Goal: Task Accomplishment & Management: Manage account settings

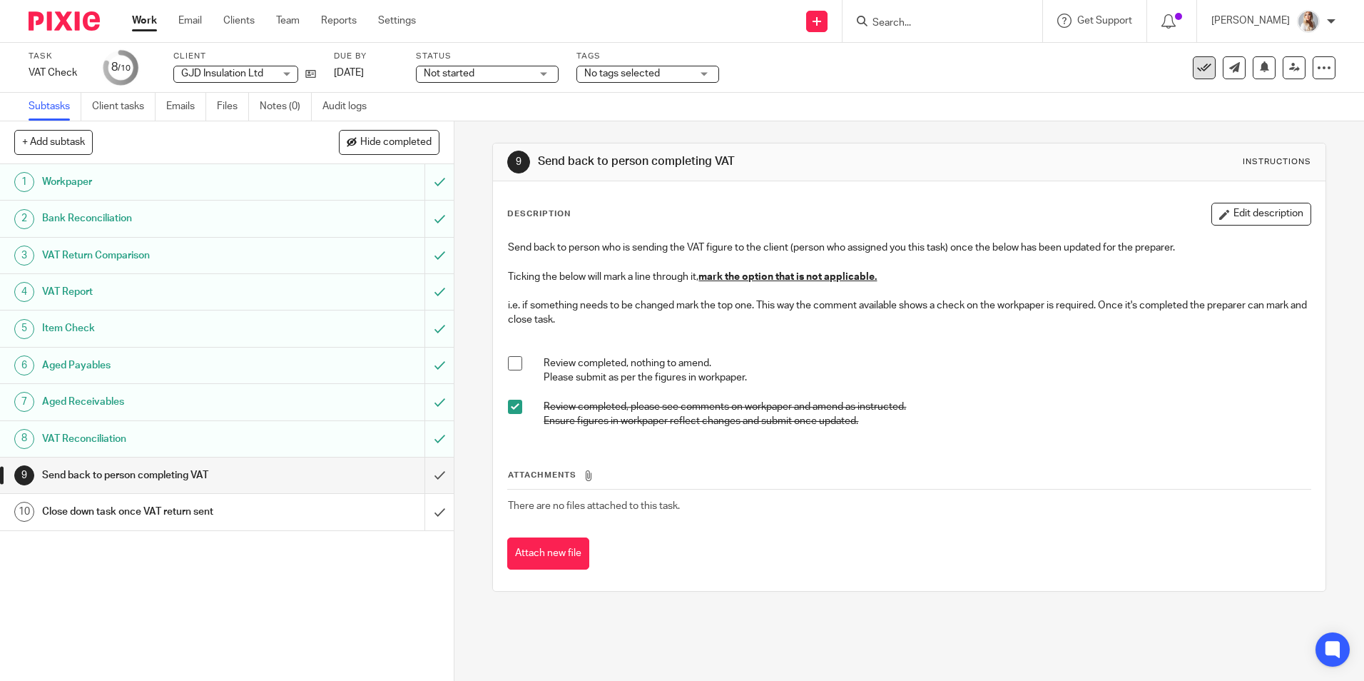
click at [1193, 68] on button at bounding box center [1204, 67] width 23 height 23
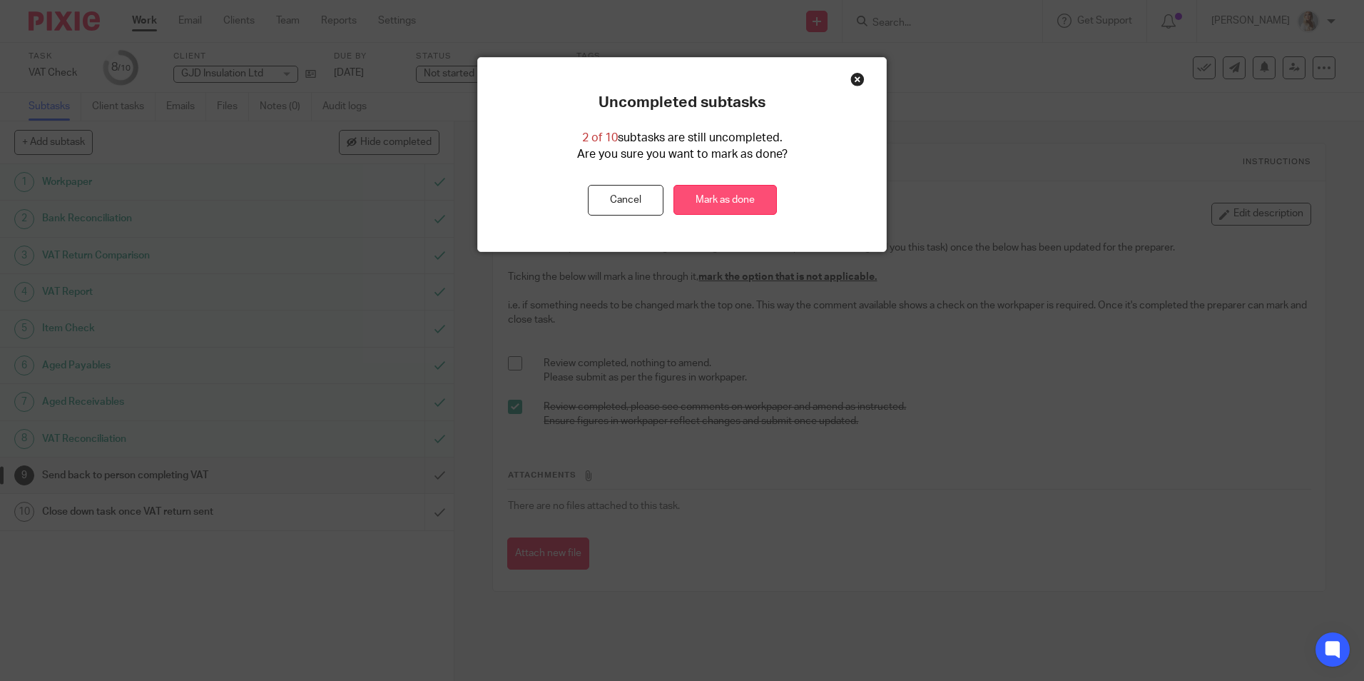
click at [732, 190] on link "Mark as done" at bounding box center [724, 200] width 103 height 31
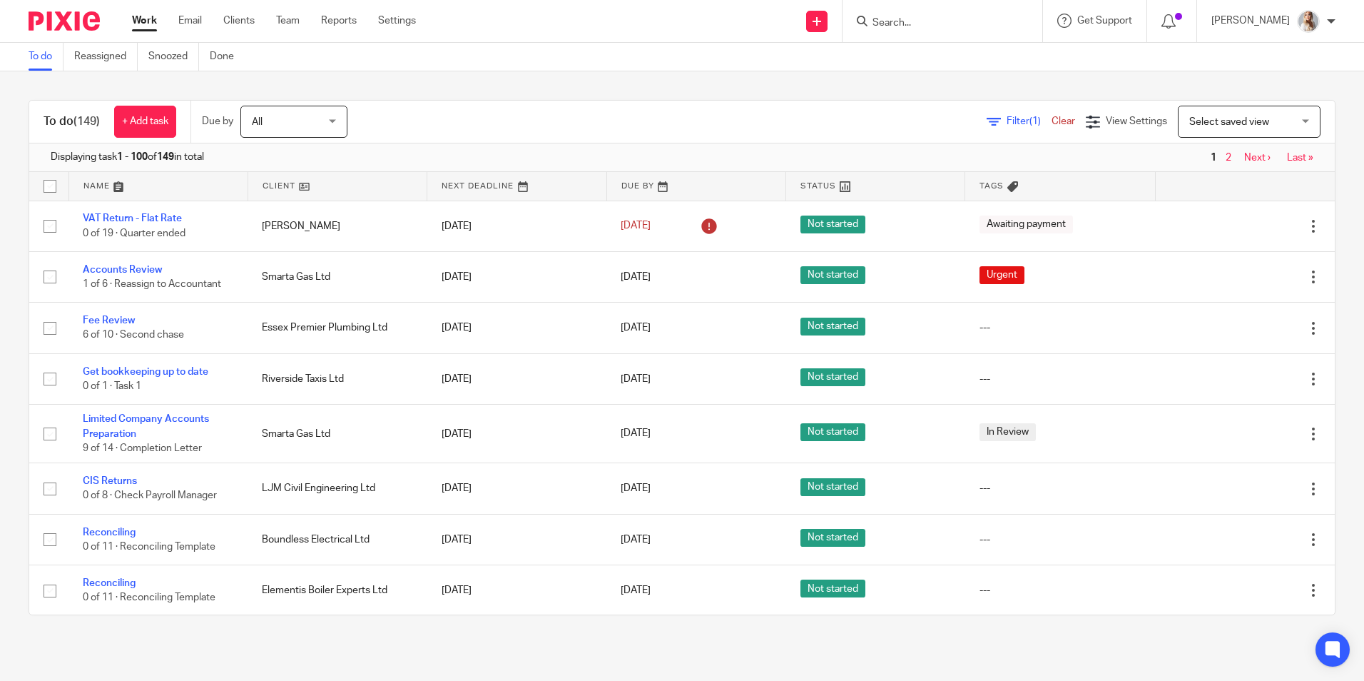
click at [930, 25] on input "Search" at bounding box center [935, 23] width 128 height 13
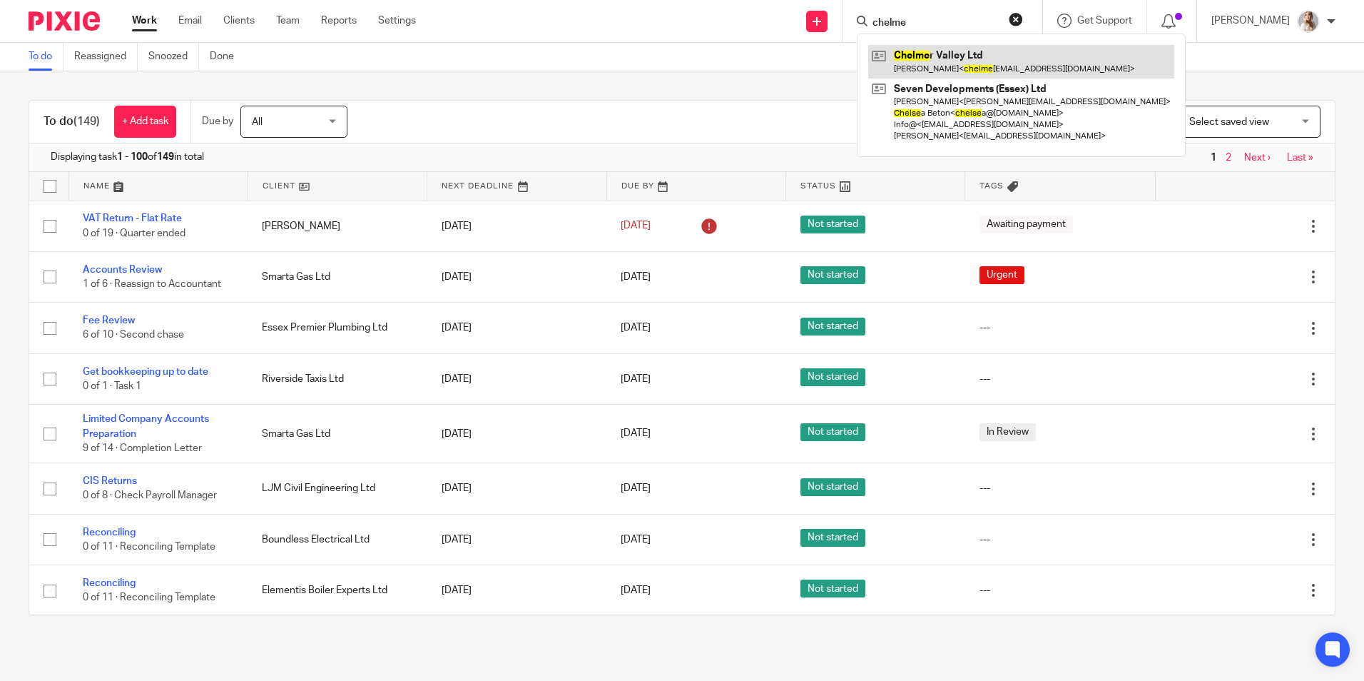
type input "chelme"
click at [941, 61] on link at bounding box center [1021, 61] width 306 height 33
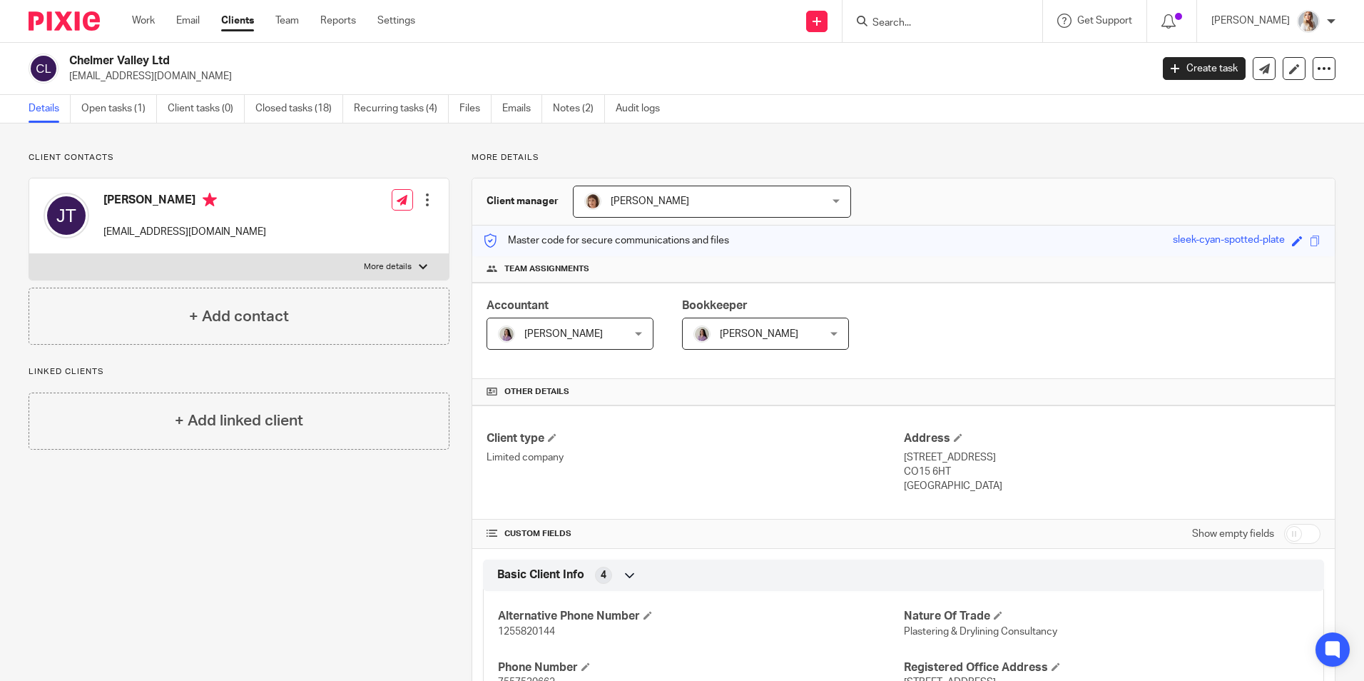
drag, startPoint x: 211, startPoint y: 78, endPoint x: 68, endPoint y: 83, distance: 142.8
click at [68, 83] on div "Chelmer Valley Ltd [EMAIL_ADDRESS][DOMAIN_NAME] Create task Update from Compani…" at bounding box center [682, 69] width 1364 height 52
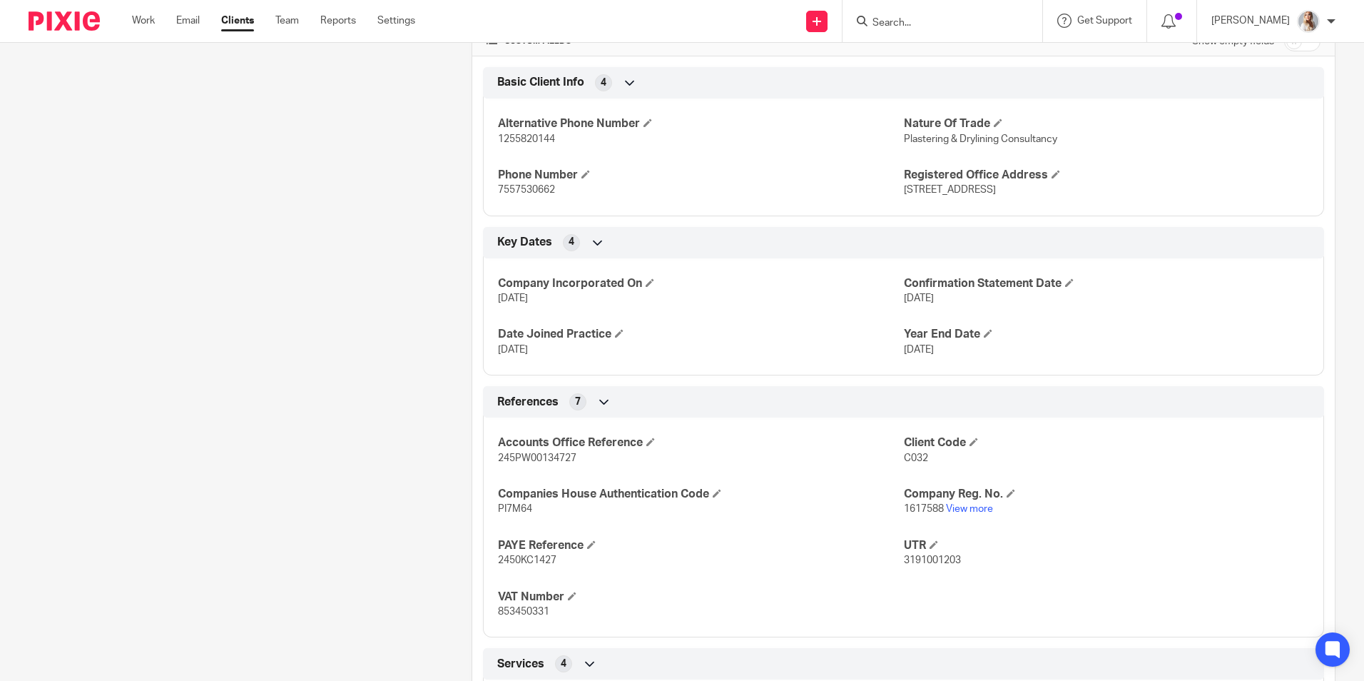
scroll to position [642, 0]
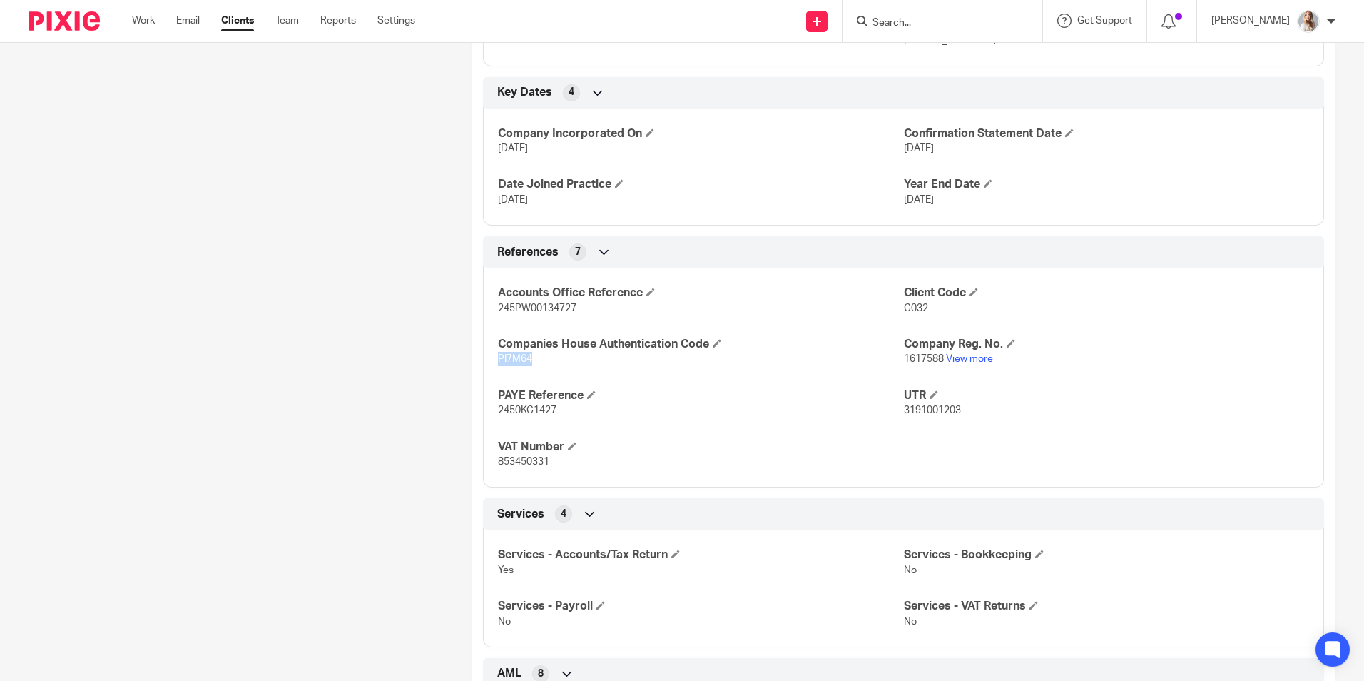
drag, startPoint x: 539, startPoint y: 357, endPoint x: 484, endPoint y: 362, distance: 55.2
click at [484, 362] on div "Accounts Office Reference 245PW00134727 Client Code C032 Companies House Authen…" at bounding box center [903, 372] width 841 height 230
copy span "PI7M64"
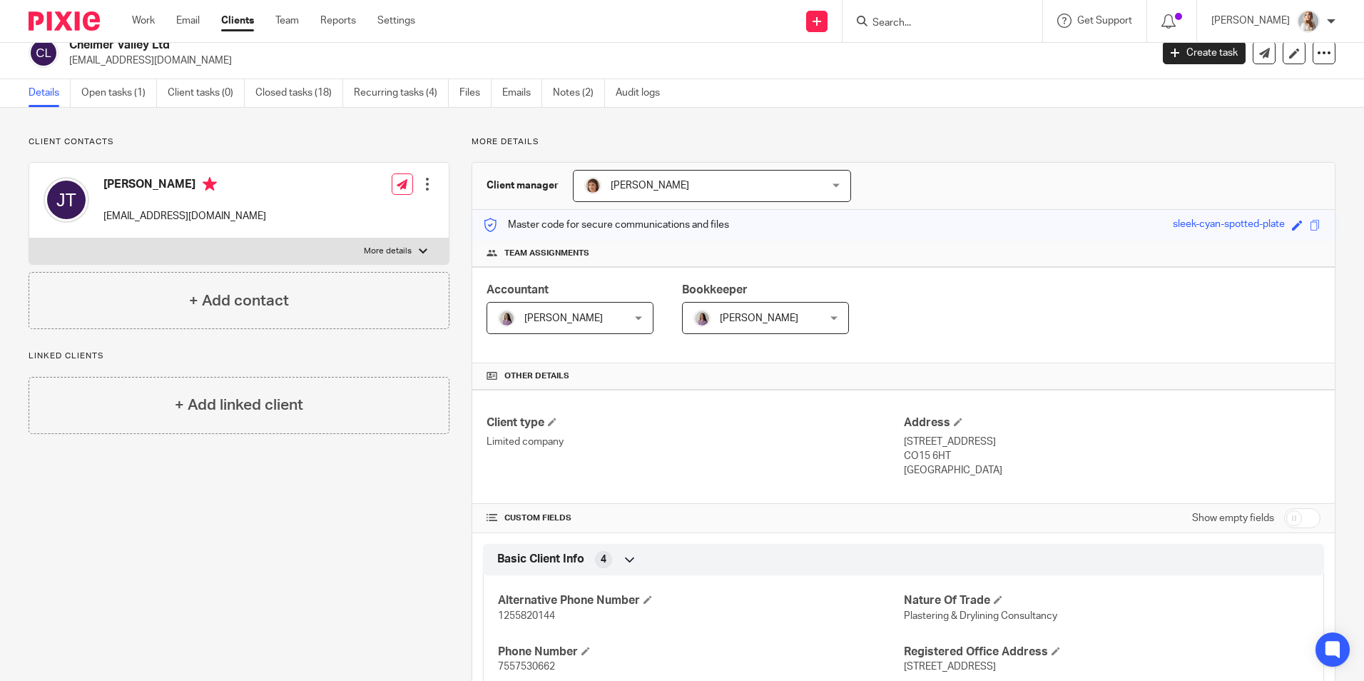
scroll to position [0, 0]
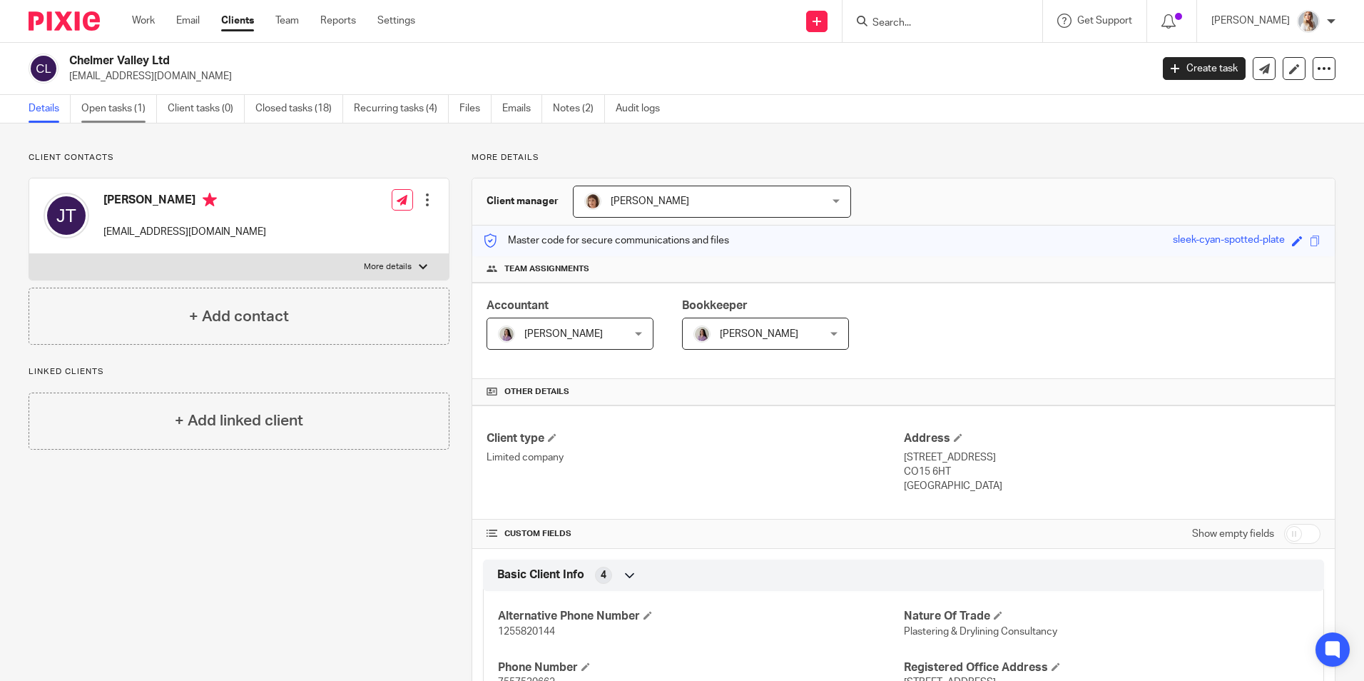
click at [97, 118] on link "Open tasks (1)" at bounding box center [119, 109] width 76 height 28
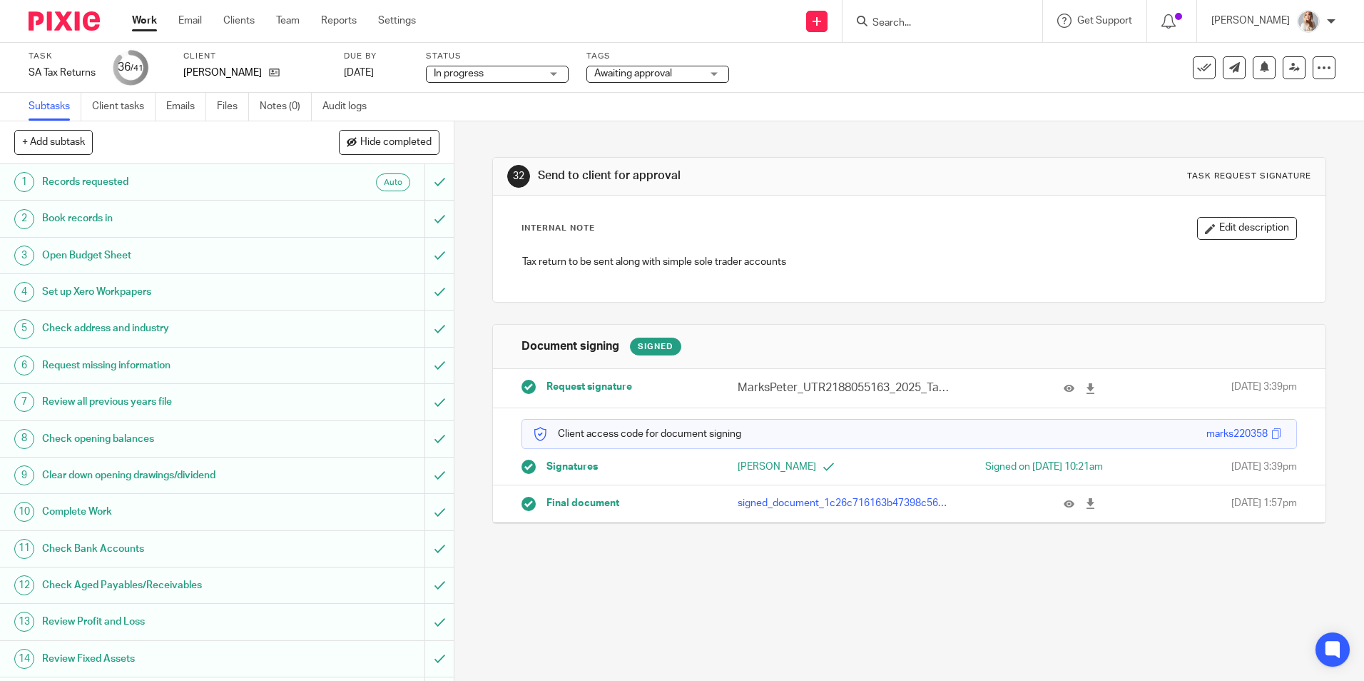
click at [625, 66] on span "Awaiting approval" at bounding box center [647, 73] width 107 height 15
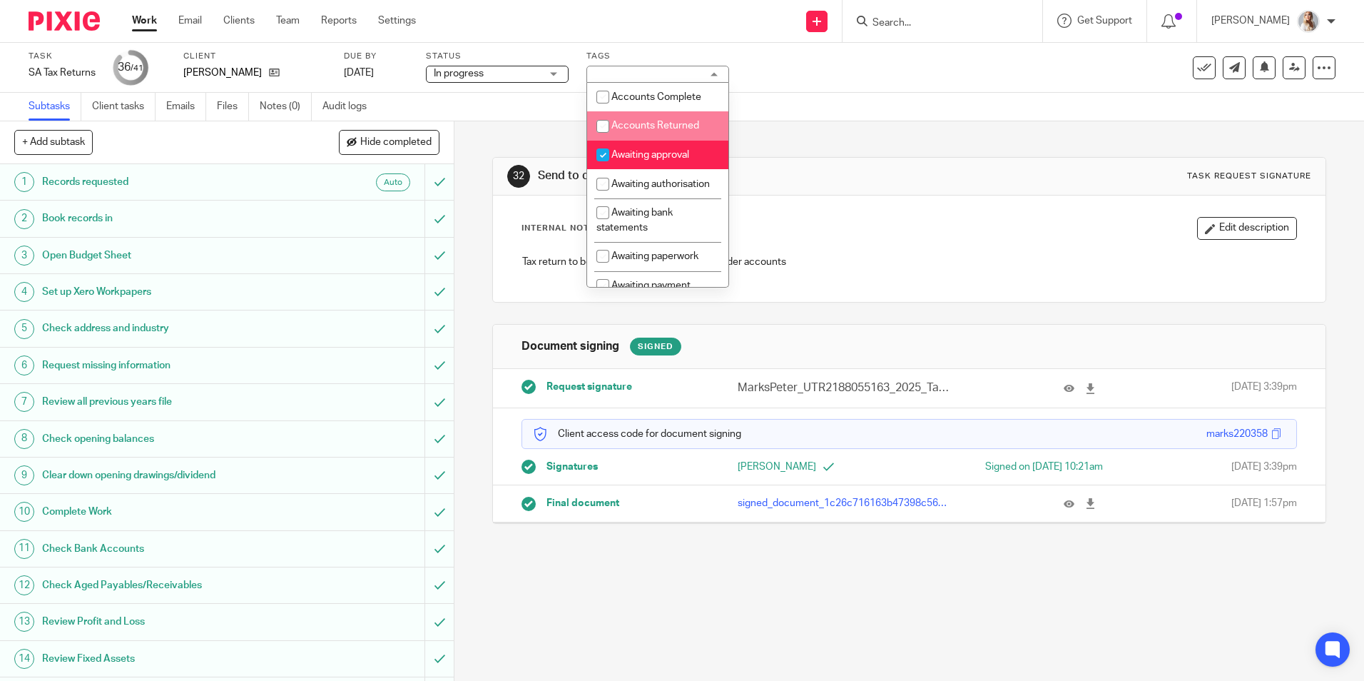
click at [622, 139] on li "Accounts Returned" at bounding box center [657, 125] width 141 height 29
checkbox input "true"
drag, startPoint x: 614, startPoint y: 146, endPoint x: 614, endPoint y: 137, distance: 8.6
click at [614, 141] on li "Awaiting approval" at bounding box center [657, 155] width 141 height 29
checkbox input "false"
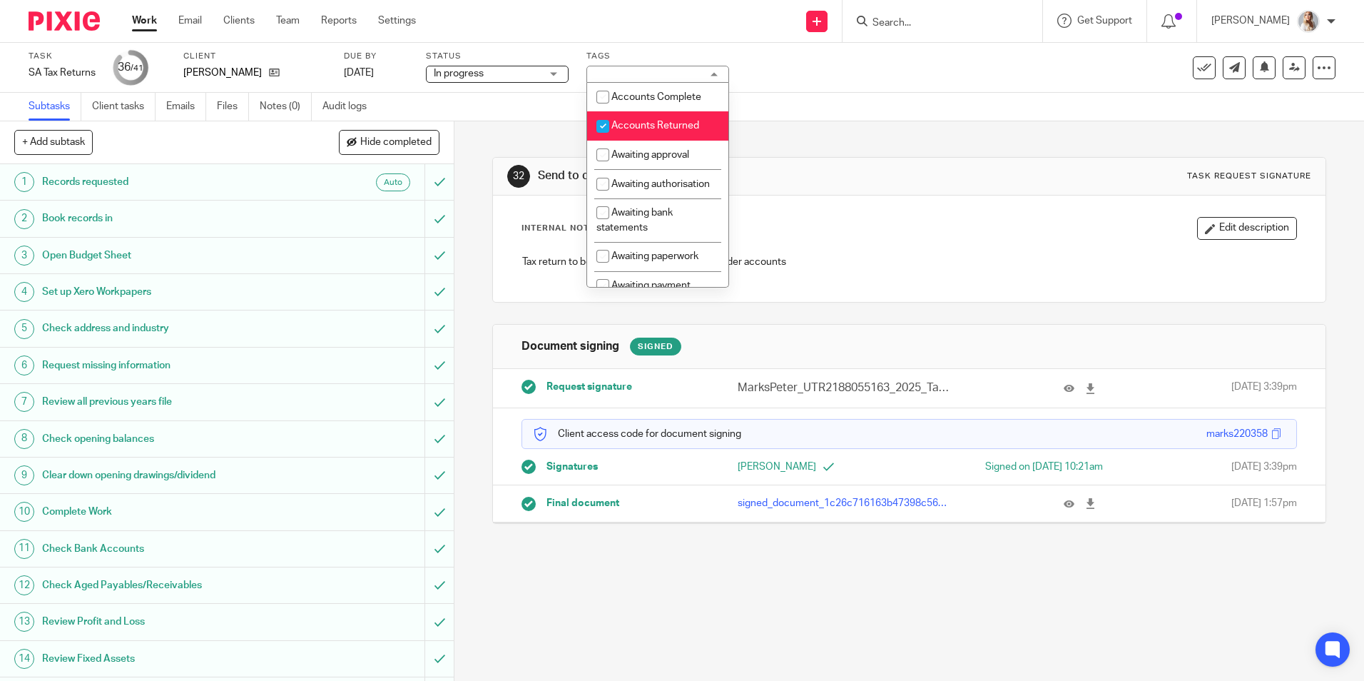
click at [616, 127] on input "checkbox" at bounding box center [602, 126] width 27 height 27
checkbox input "false"
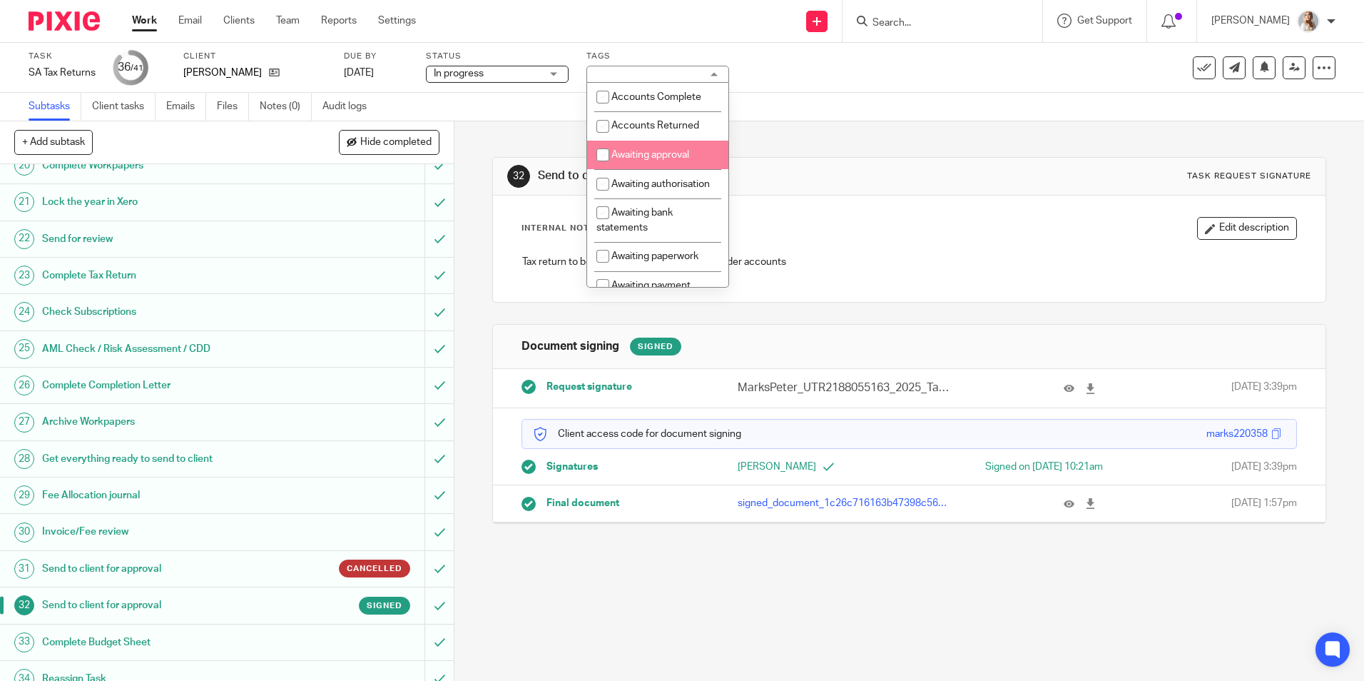
scroll to position [856, 0]
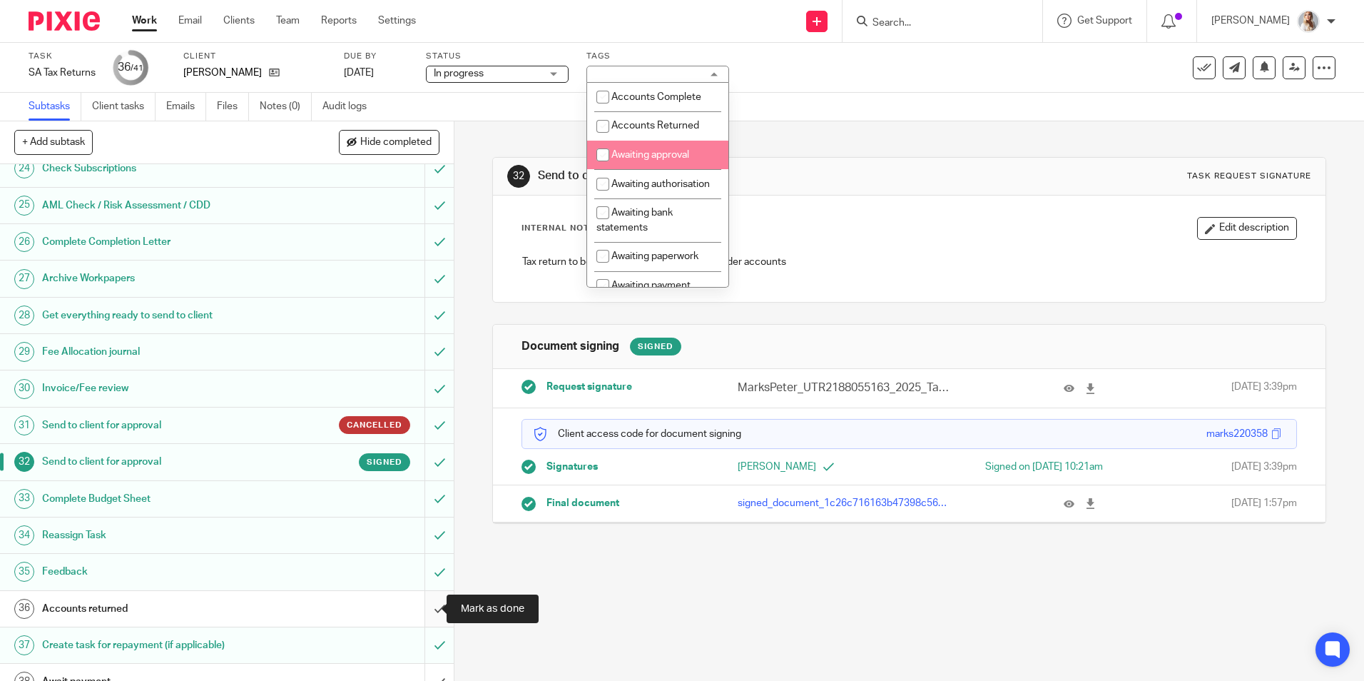
click at [426, 604] on input "submit" at bounding box center [227, 609] width 454 height 36
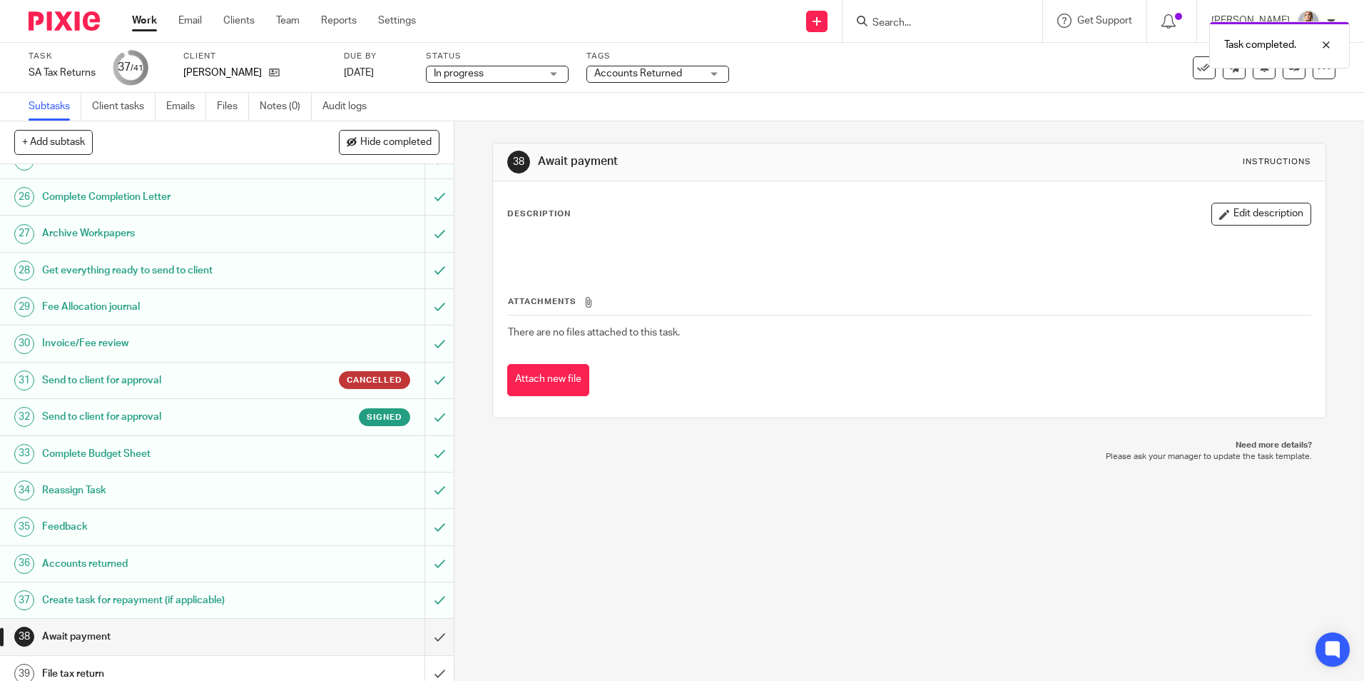
scroll to position [1000, 0]
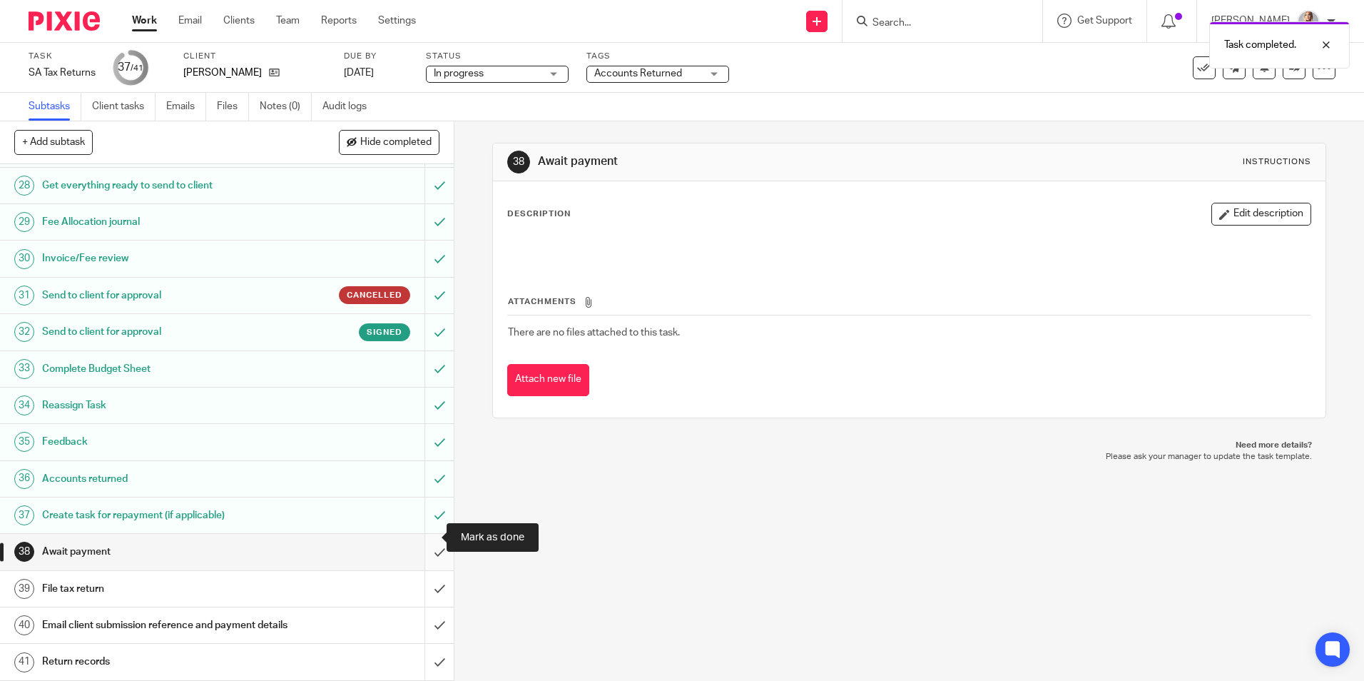
click at [417, 534] on input "submit" at bounding box center [227, 552] width 454 height 36
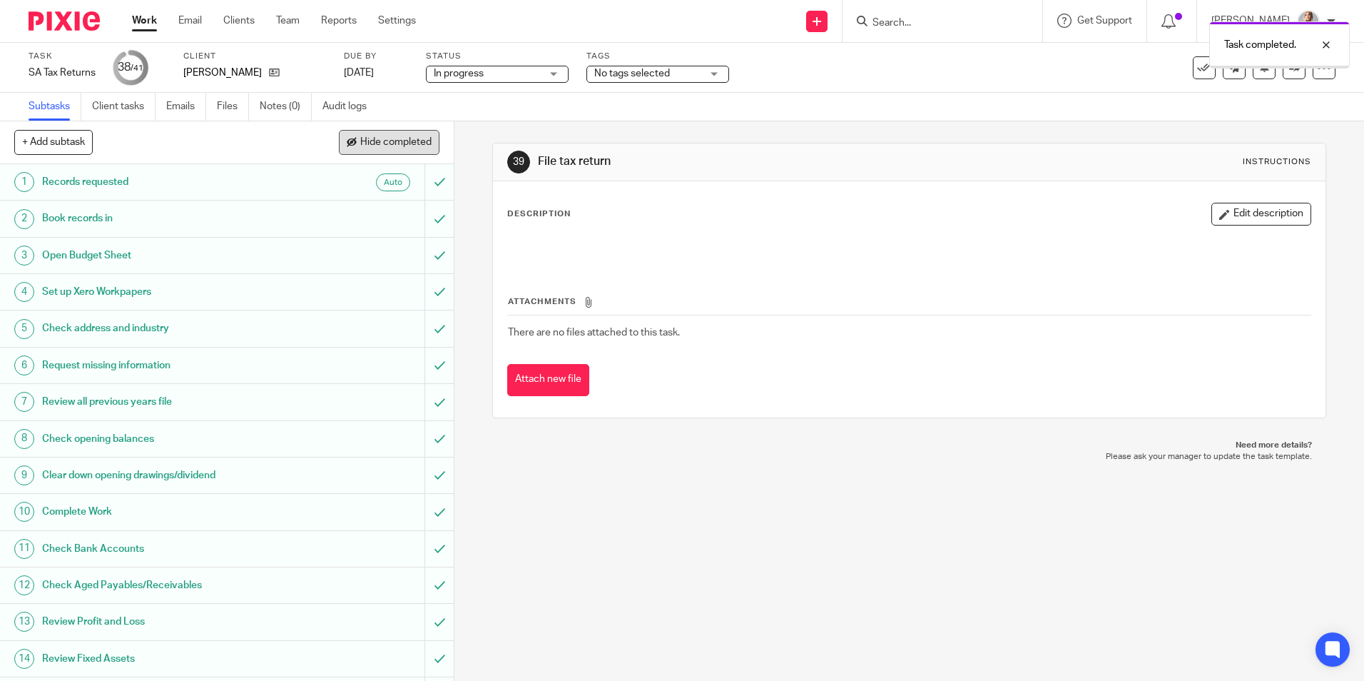
click at [398, 142] on span "Hide completed" at bounding box center [395, 142] width 71 height 11
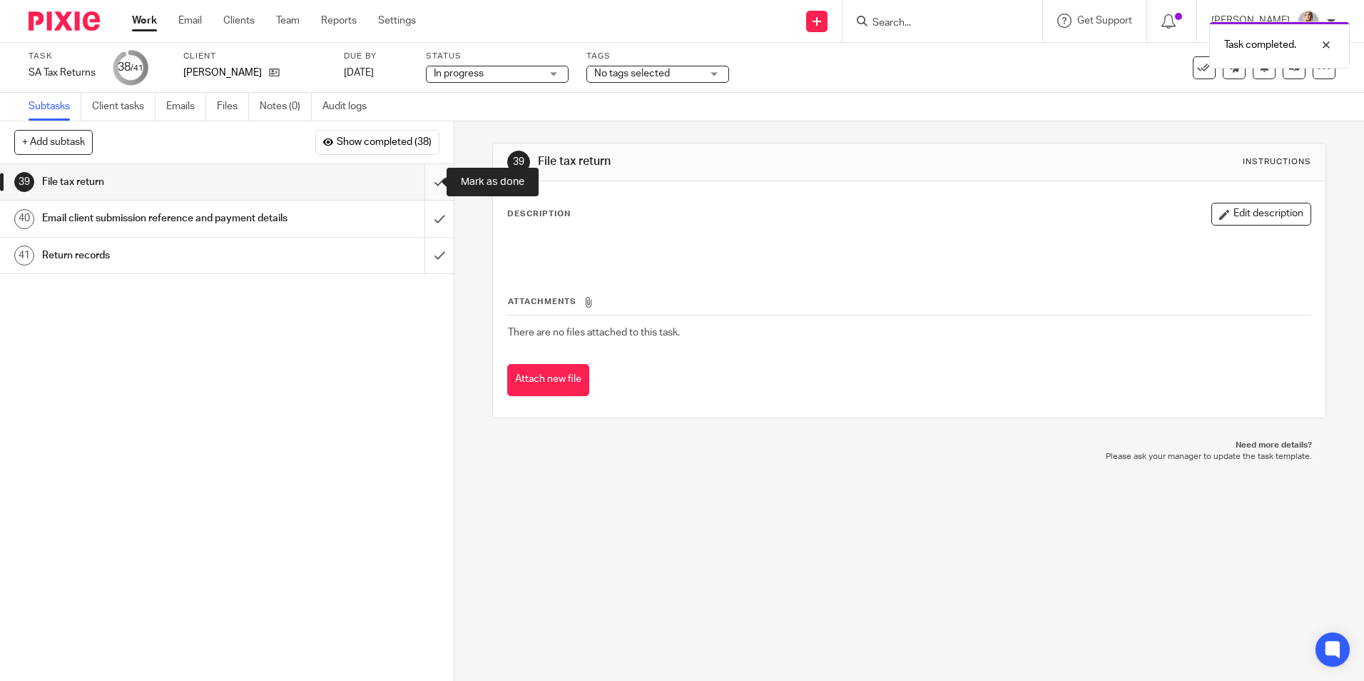
click at [427, 182] on input "submit" at bounding box center [227, 182] width 454 height 36
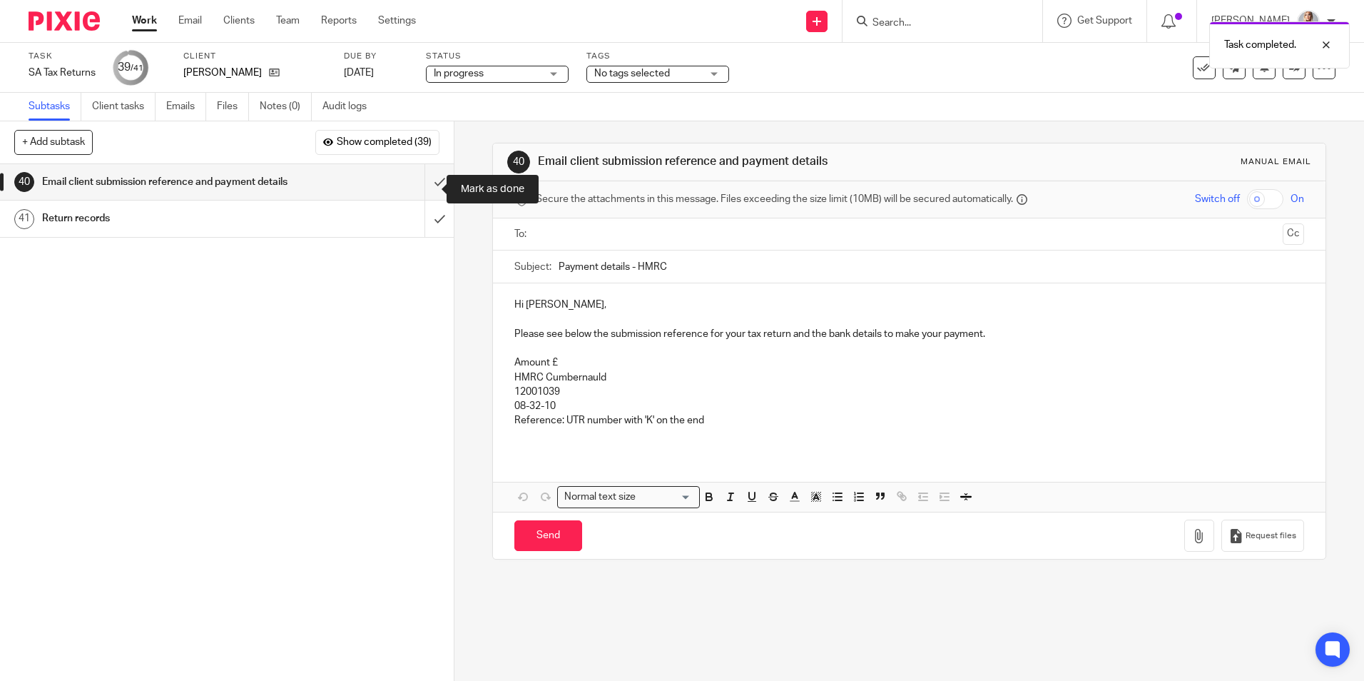
click at [427, 182] on input "submit" at bounding box center [227, 182] width 454 height 36
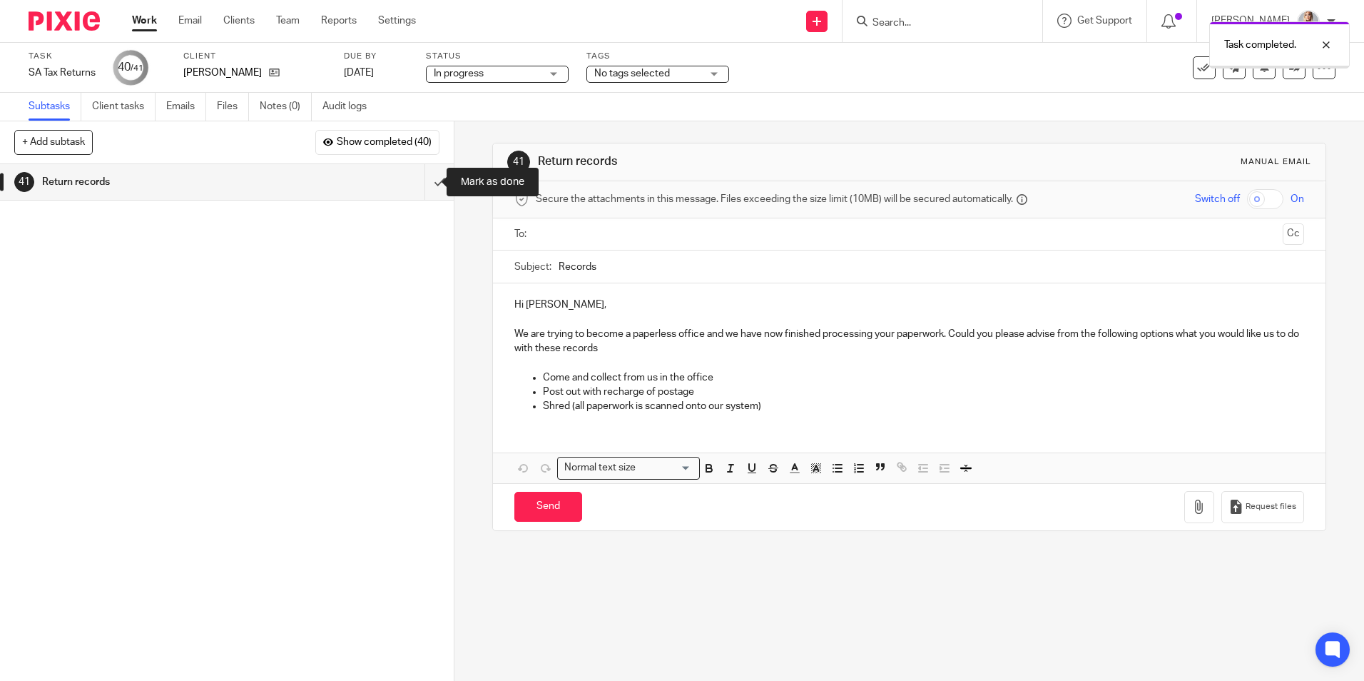
click at [427, 182] on input "submit" at bounding box center [227, 182] width 454 height 36
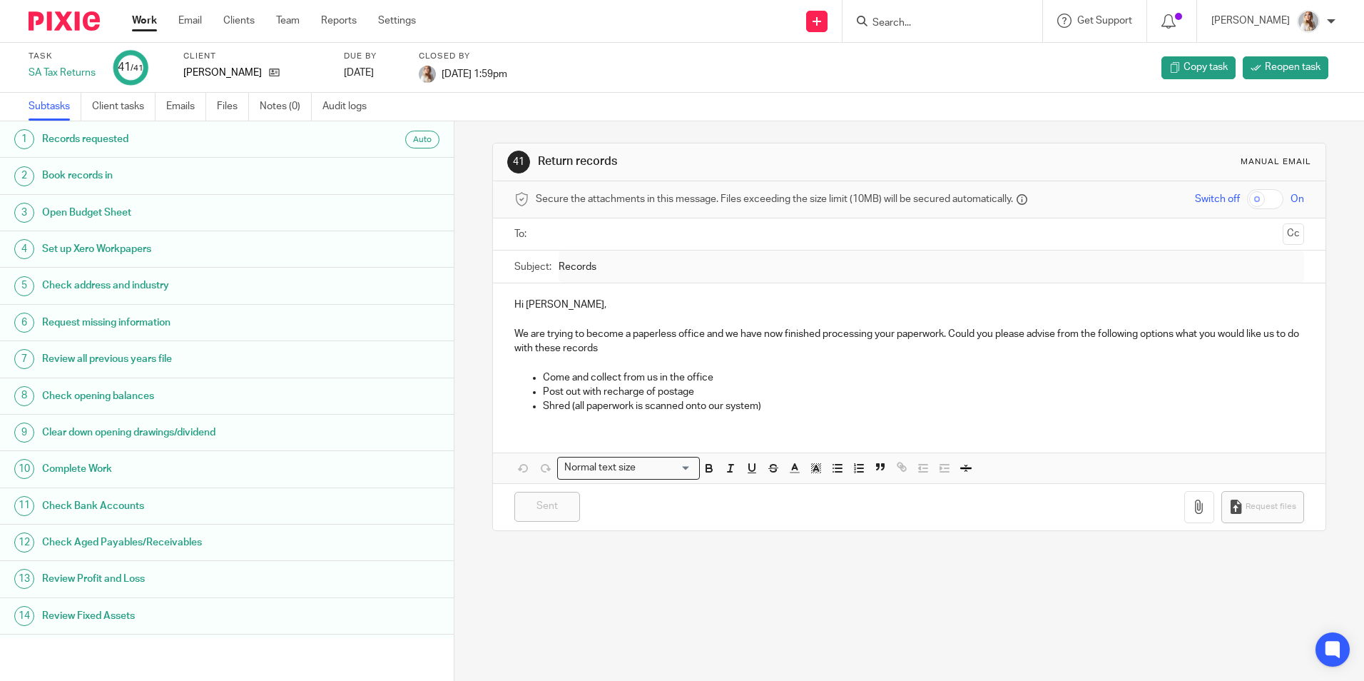
click at [900, 17] on input "Search" at bounding box center [935, 23] width 128 height 13
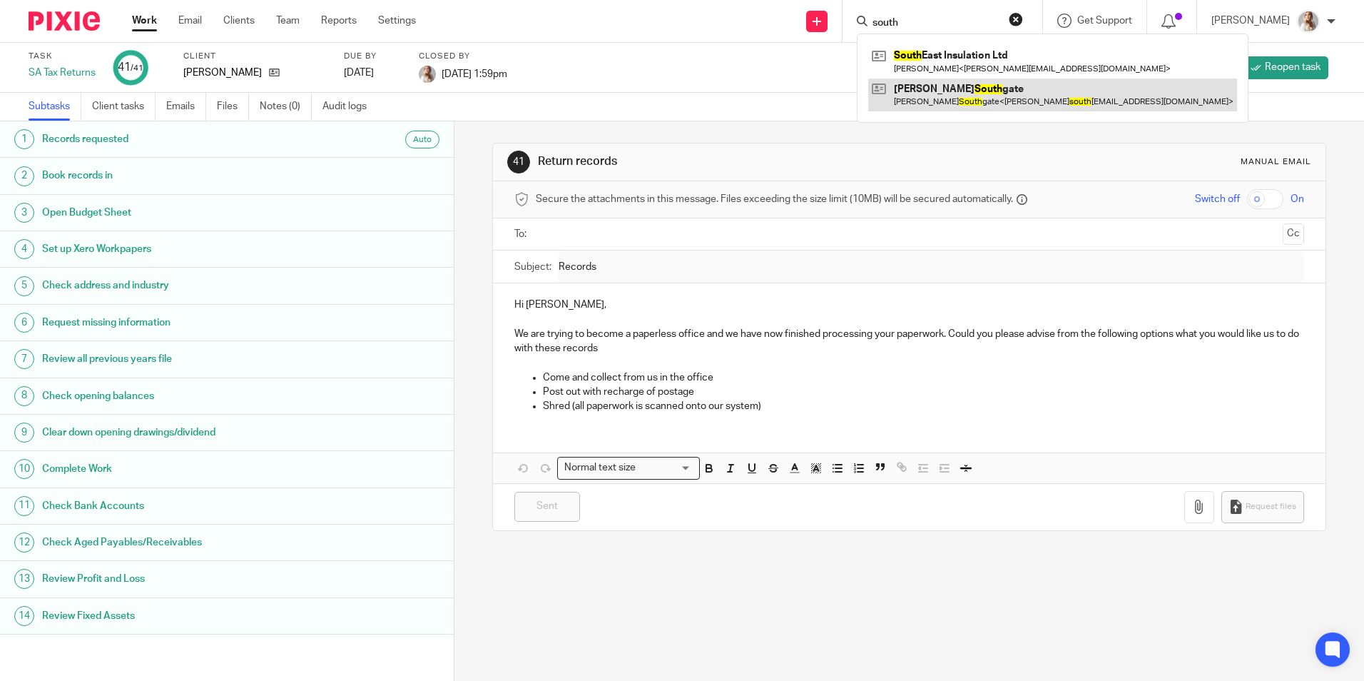
type input "south"
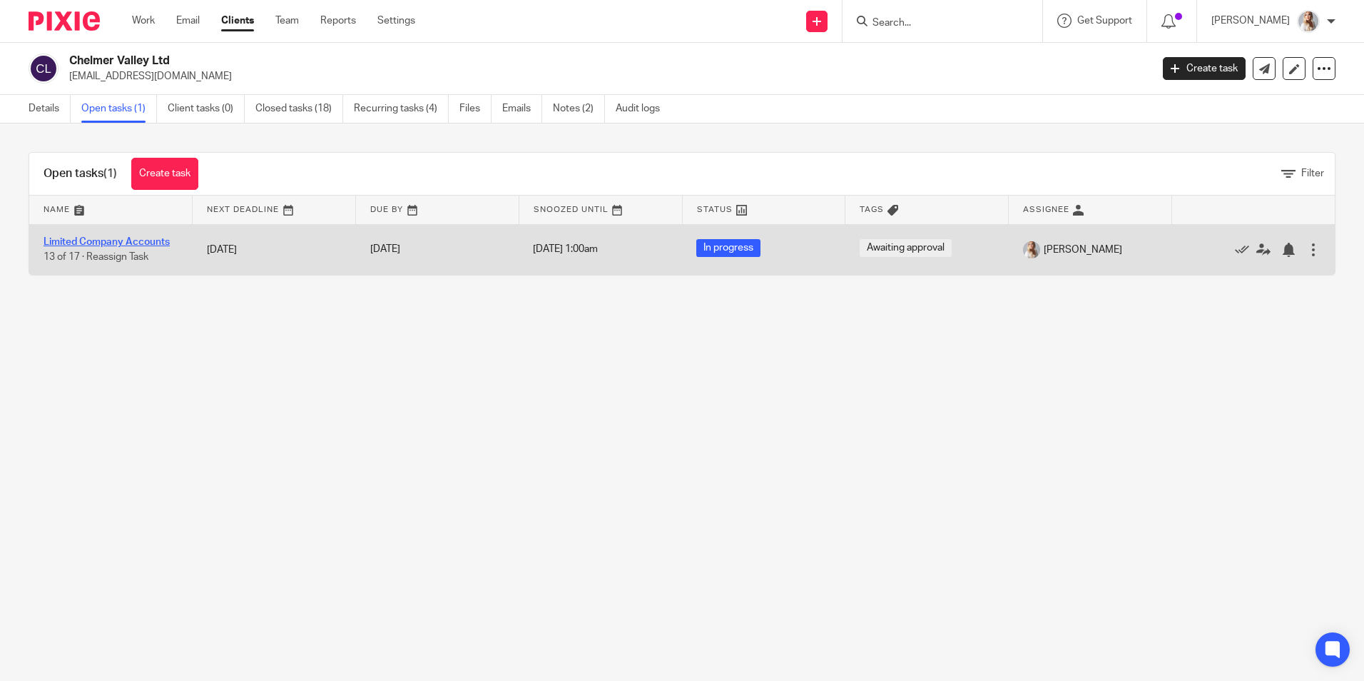
click at [113, 244] on link "Limited Company Accounts" at bounding box center [107, 242] width 126 height 10
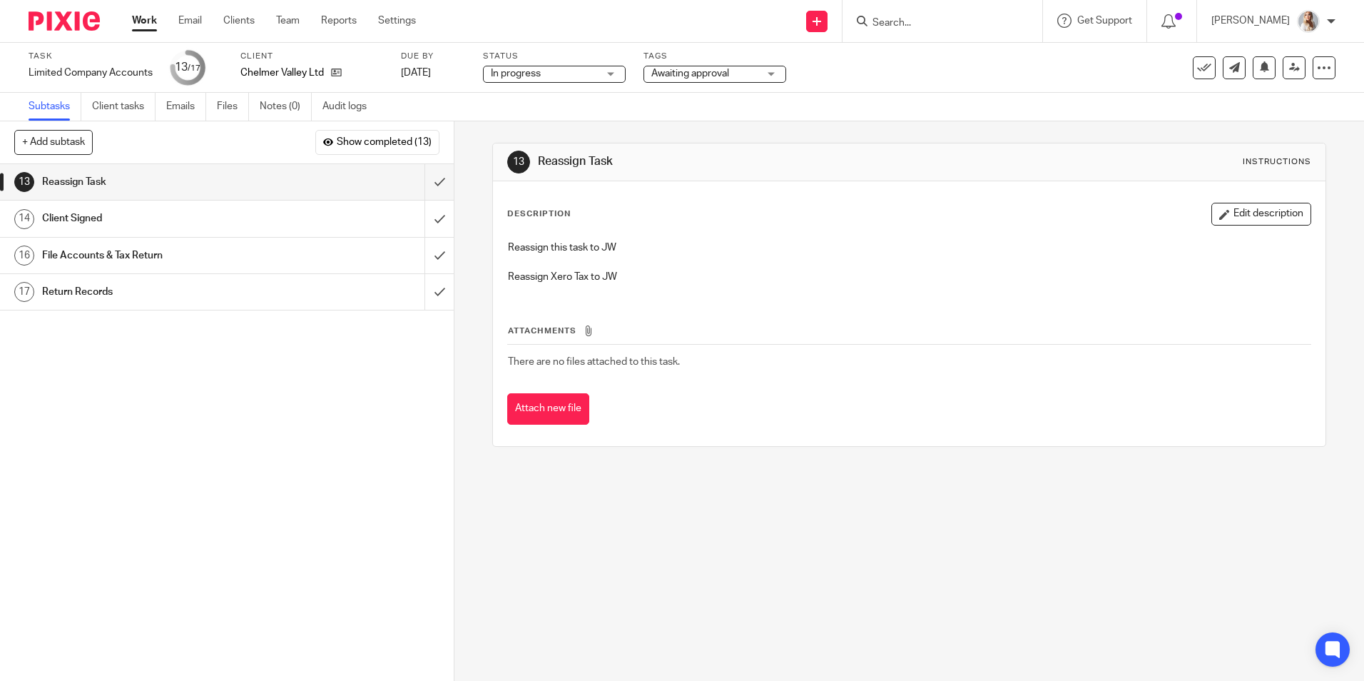
click at [702, 81] on span "Awaiting approval" at bounding box center [704, 73] width 107 height 15
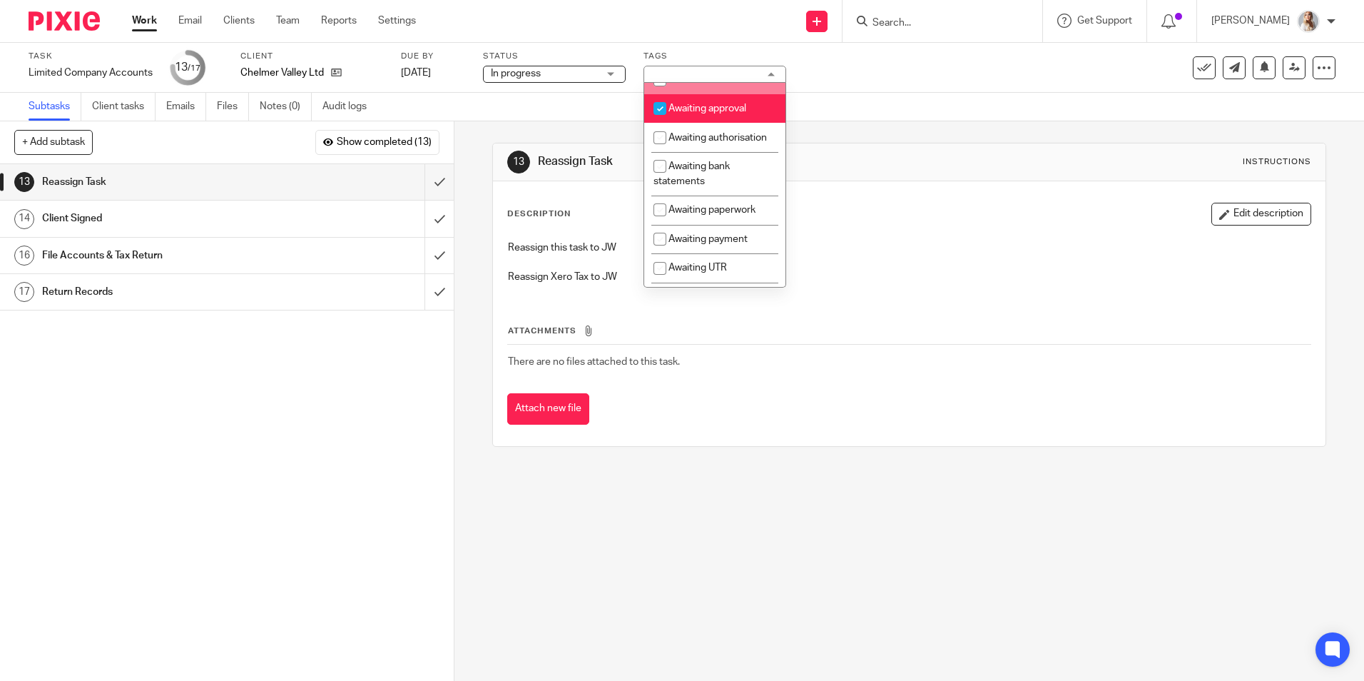
scroll to position [71, 0]
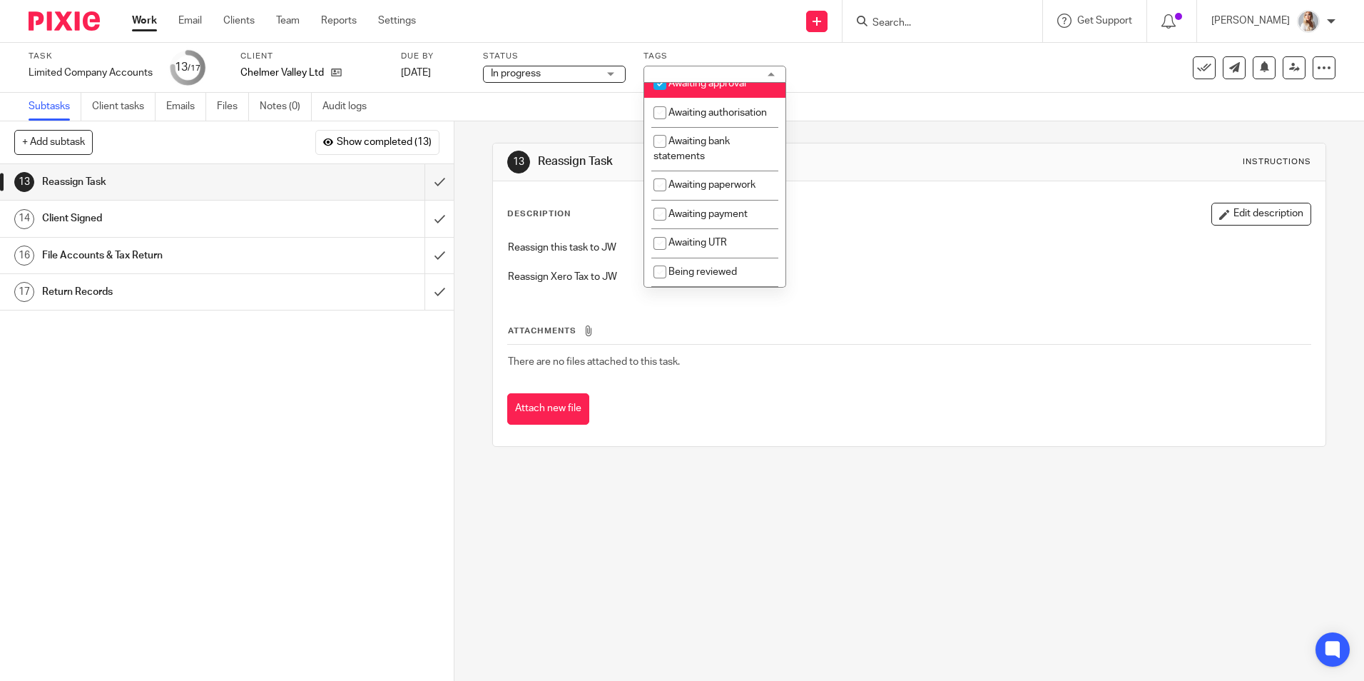
click at [674, 91] on li "Awaiting approval" at bounding box center [714, 83] width 141 height 29
checkbox input "false"
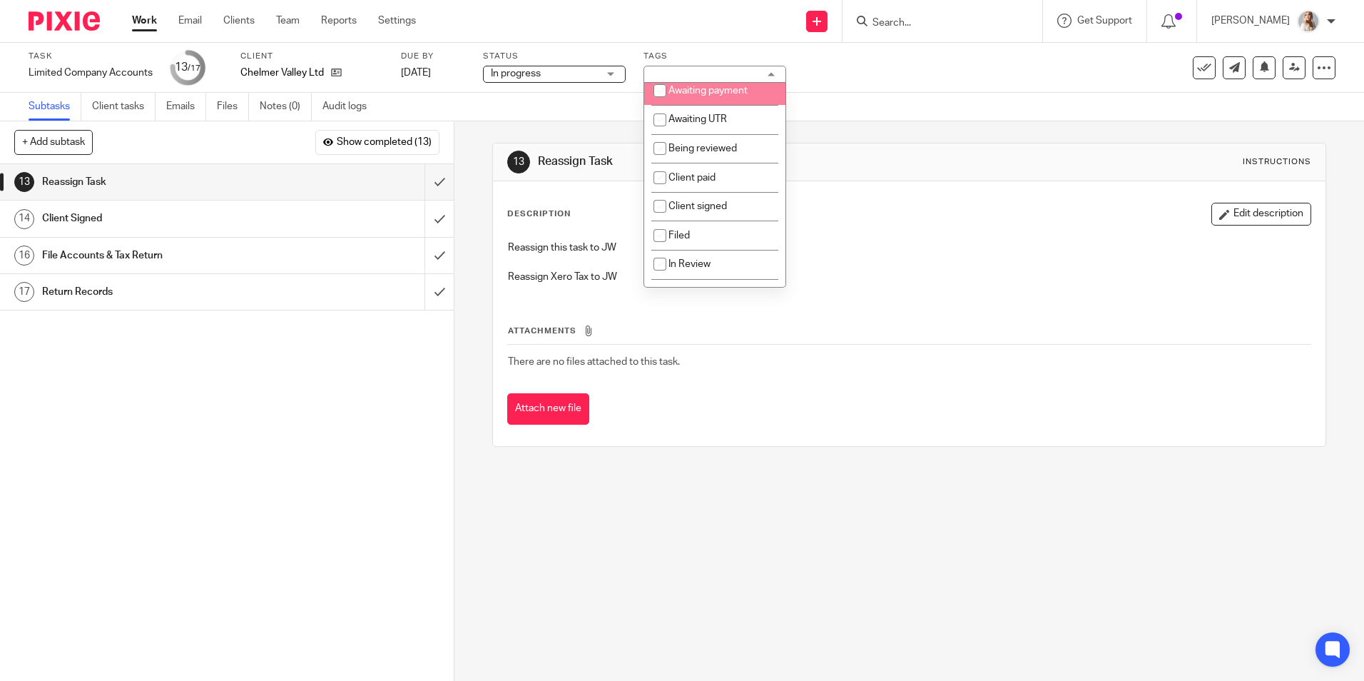
scroll to position [214, 0]
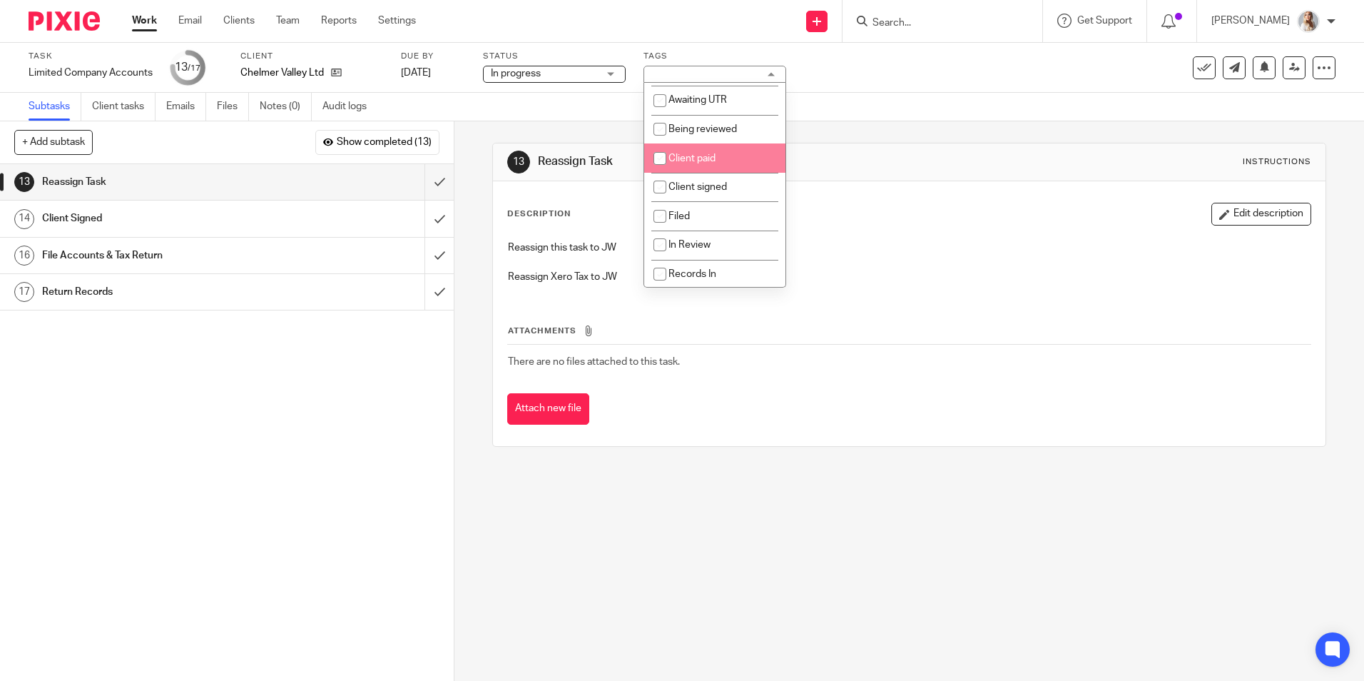
click at [688, 163] on span "Client paid" at bounding box center [691, 158] width 47 height 10
drag, startPoint x: 683, startPoint y: 175, endPoint x: 683, endPoint y: 194, distance: 19.3
click at [683, 173] on li "Client paid" at bounding box center [714, 157] width 141 height 29
checkbox input "false"
click at [682, 192] on span "Client signed" at bounding box center [697, 187] width 58 height 10
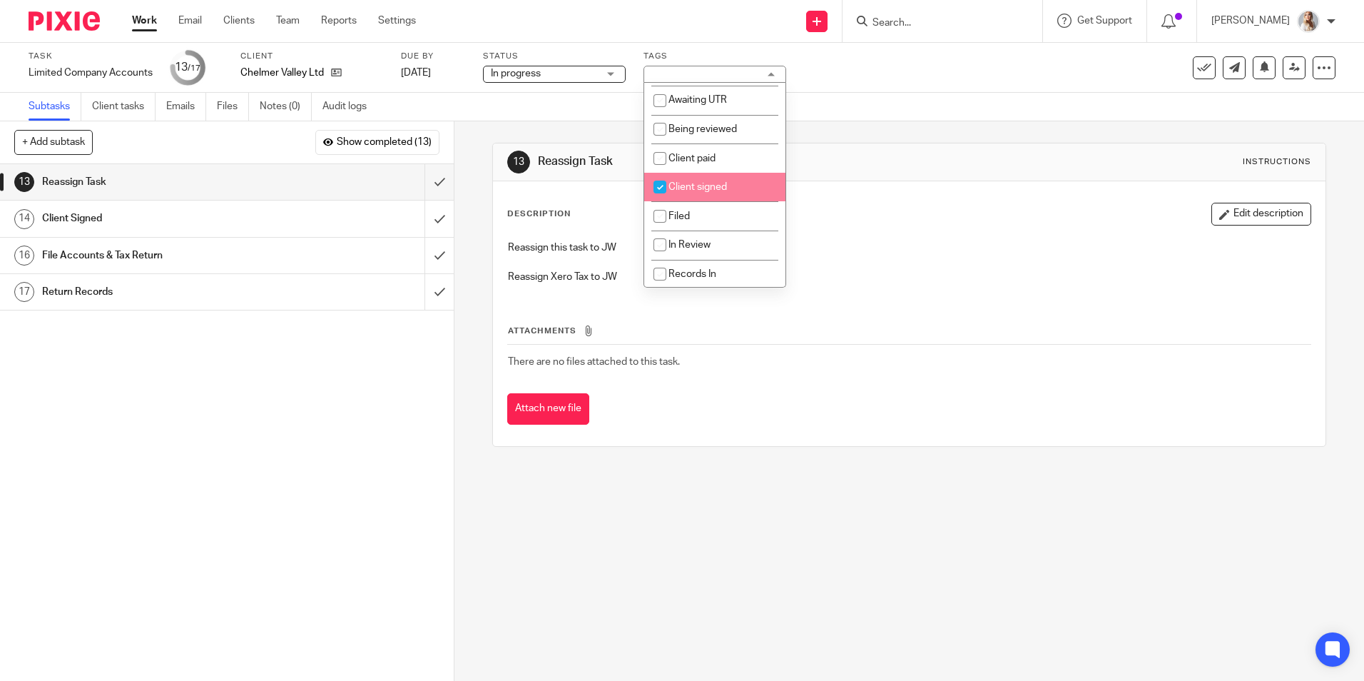
checkbox input "true"
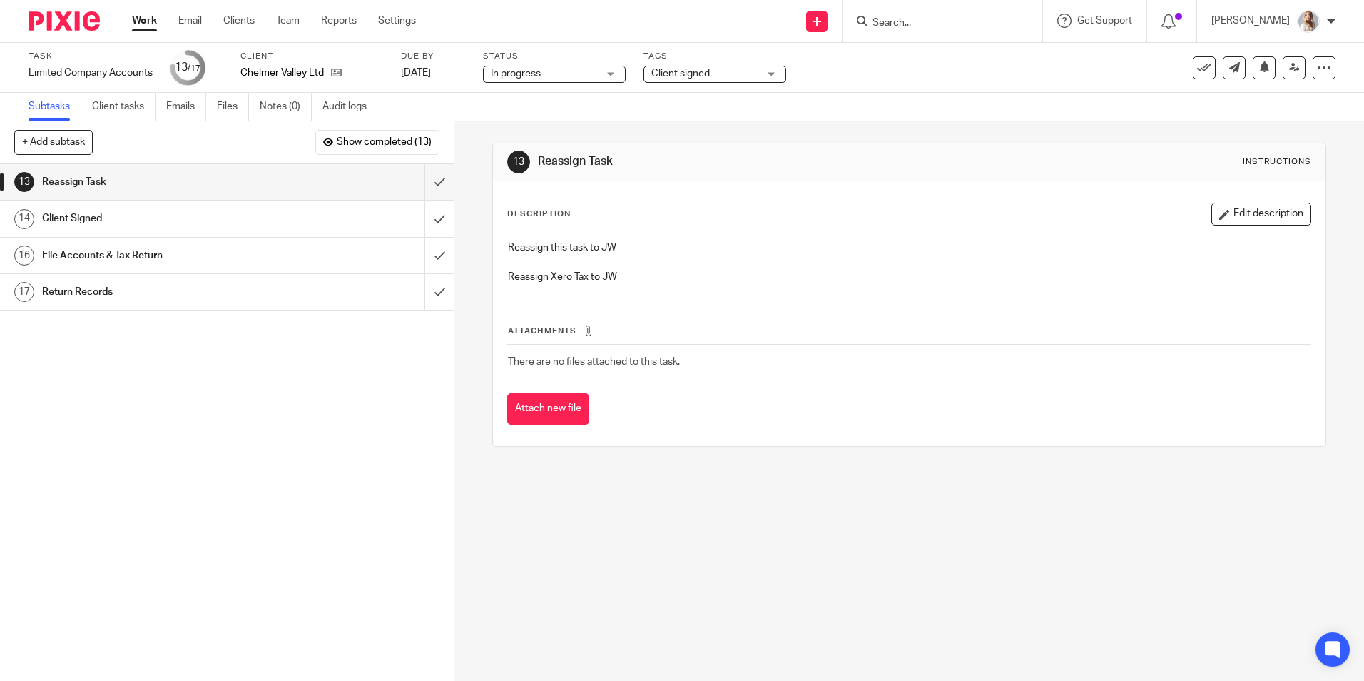
drag, startPoint x: 404, startPoint y: 74, endPoint x: 433, endPoint y: 91, distance: 33.3
click at [406, 76] on link "31 Dec 2025" at bounding box center [433, 73] width 64 height 15
click at [1283, 71] on link at bounding box center [1294, 67] width 23 height 23
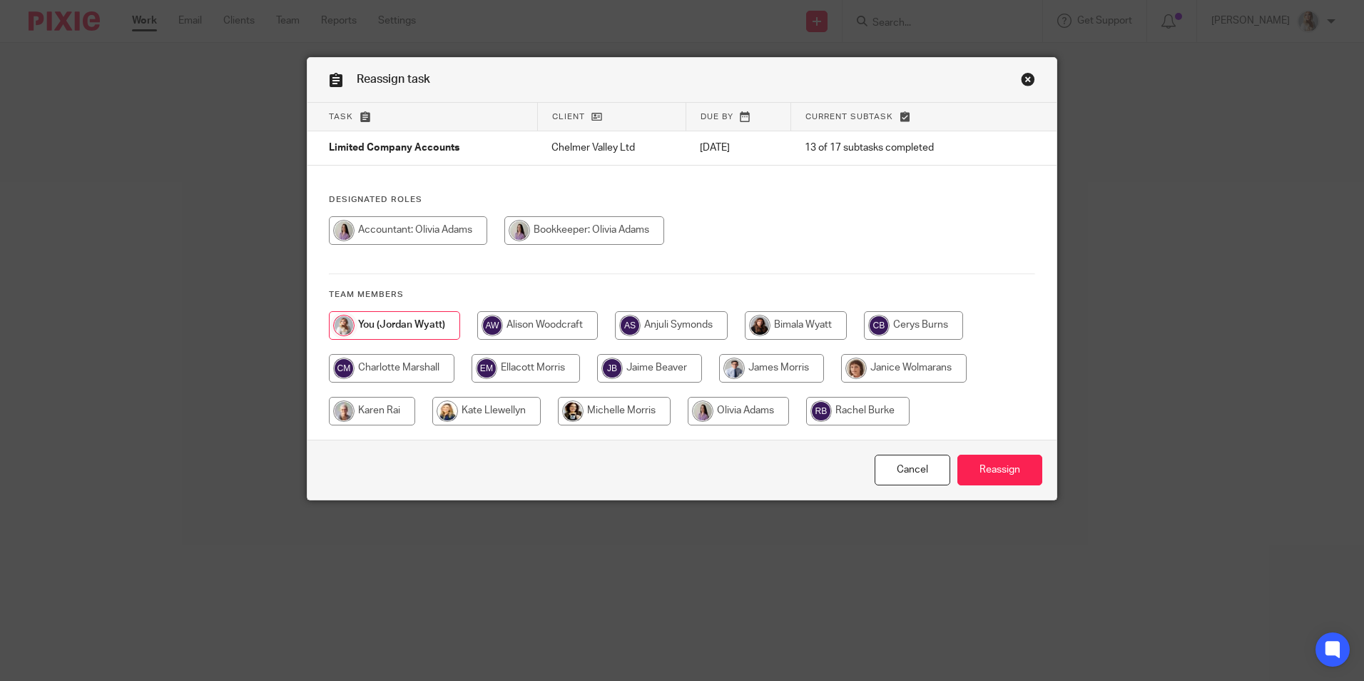
click at [724, 420] on input "radio" at bounding box center [738, 411] width 101 height 29
radio input "true"
click at [986, 475] on input "Reassign" at bounding box center [999, 469] width 85 height 31
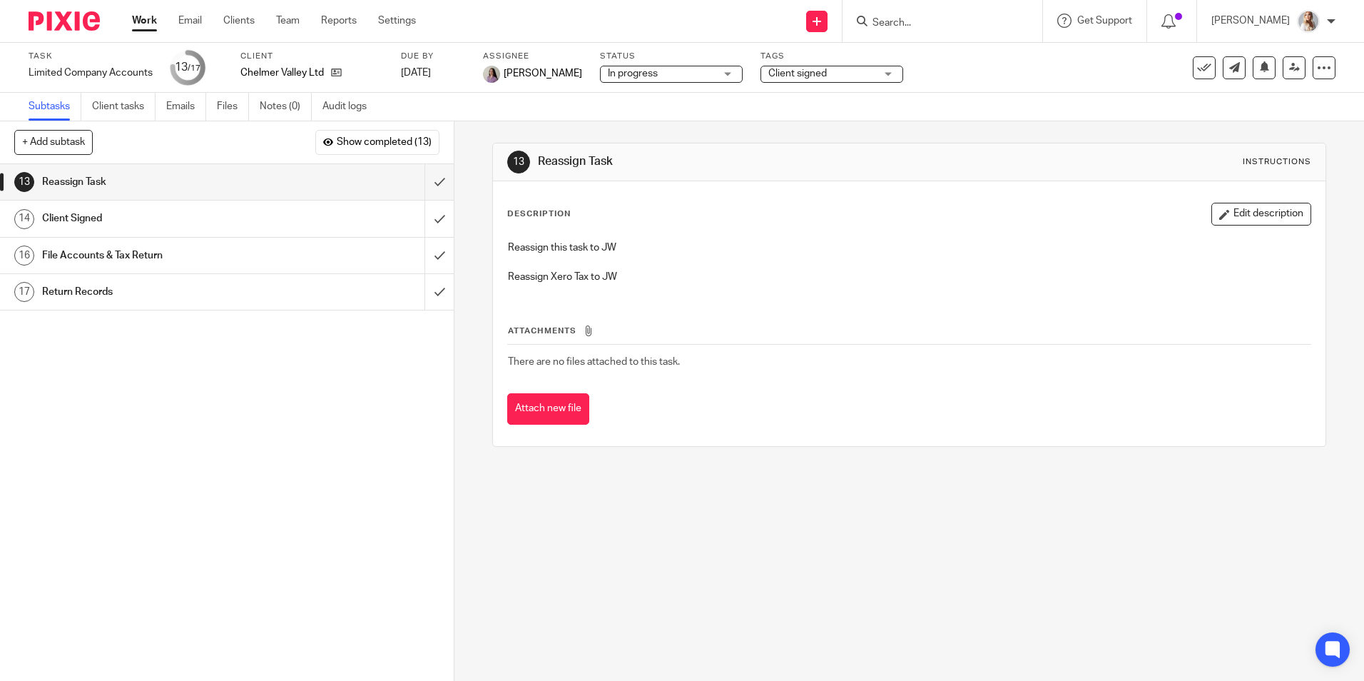
click at [141, 31] on div "Work Email Clients Team Reports Settings Work Email Clients Team Reports Settin…" at bounding box center [278, 21] width 320 height 42
click at [141, 27] on link "Work" at bounding box center [144, 21] width 25 height 14
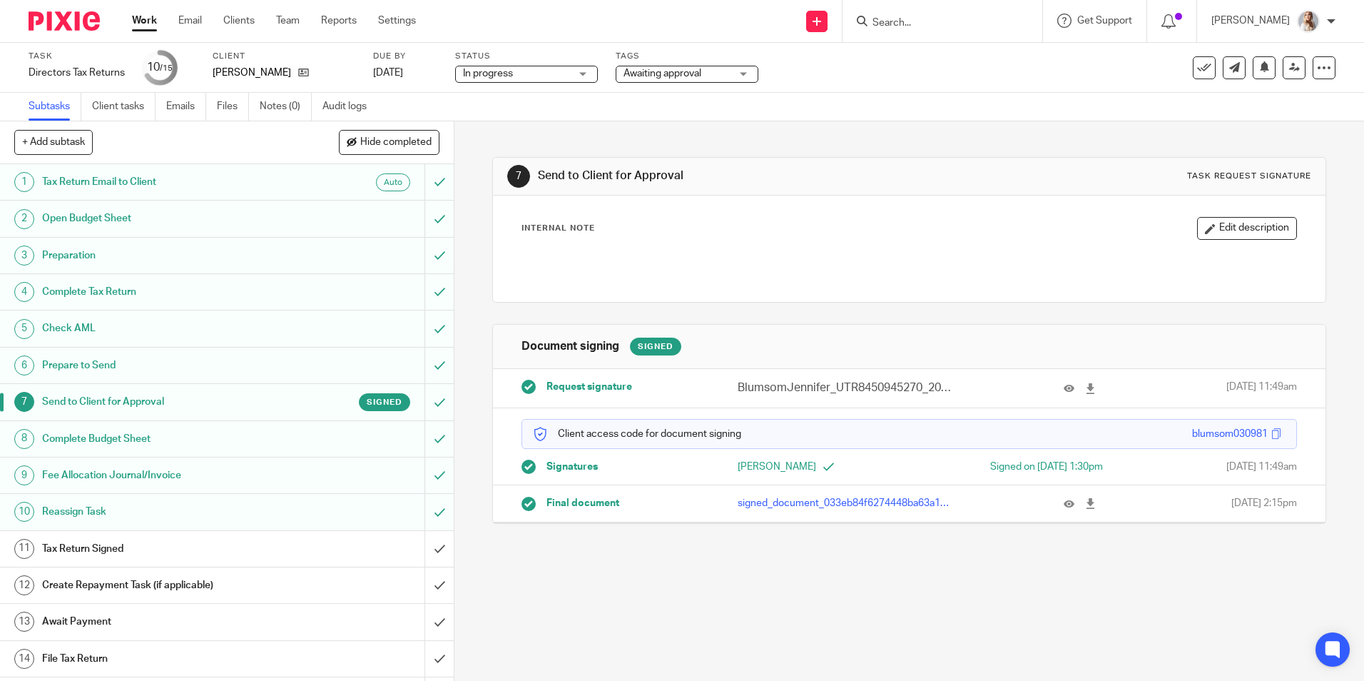
drag, startPoint x: 699, startPoint y: 76, endPoint x: 692, endPoint y: 85, distance: 11.1
click at [699, 76] on span "Awaiting approval" at bounding box center [662, 73] width 78 height 10
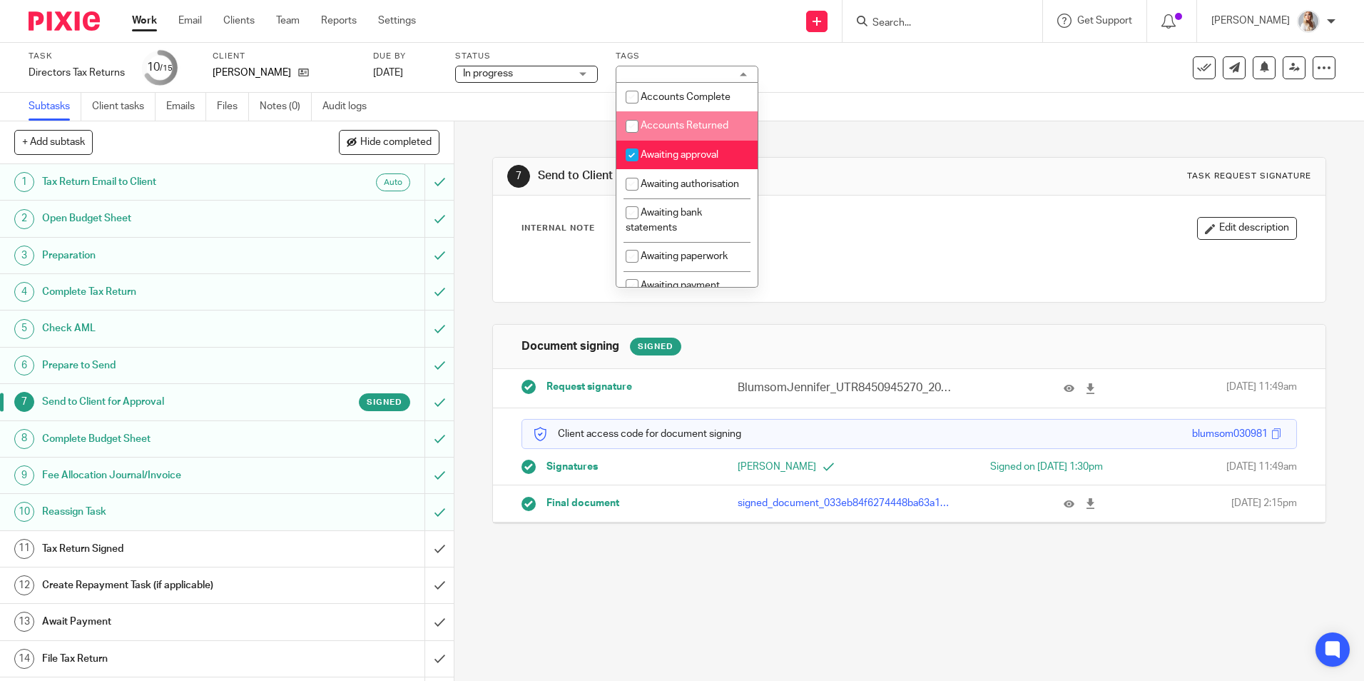
click at [666, 139] on li "Accounts Returned" at bounding box center [686, 125] width 141 height 29
checkbox input "false"
click at [666, 161] on li "Awaiting approval" at bounding box center [686, 155] width 141 height 29
checkbox input "false"
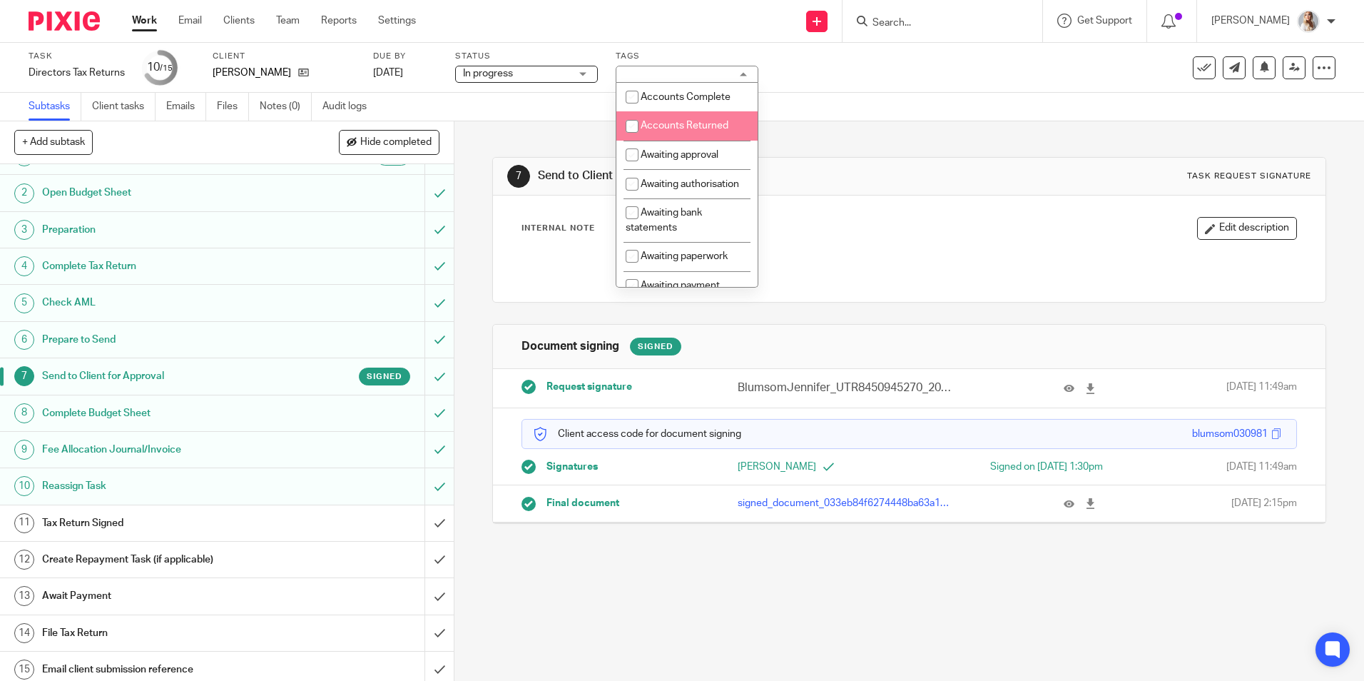
scroll to position [33, 0]
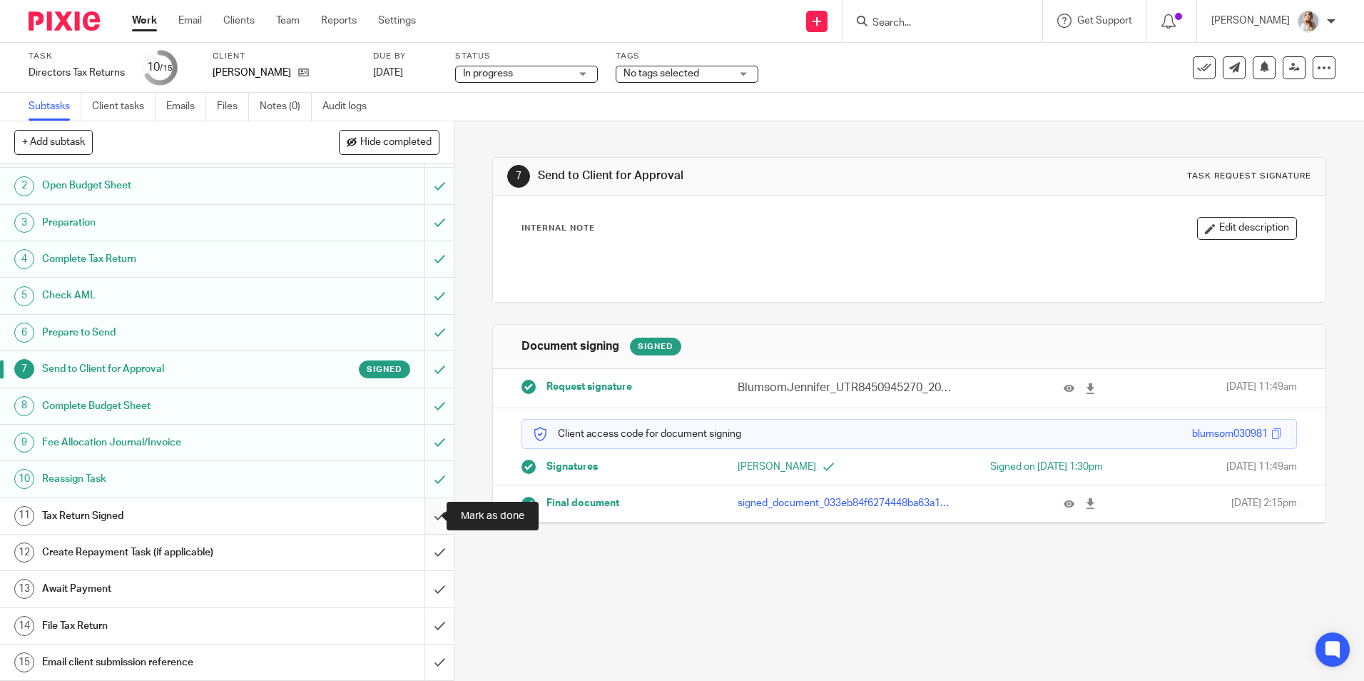
click at [422, 508] on input "submit" at bounding box center [227, 516] width 454 height 36
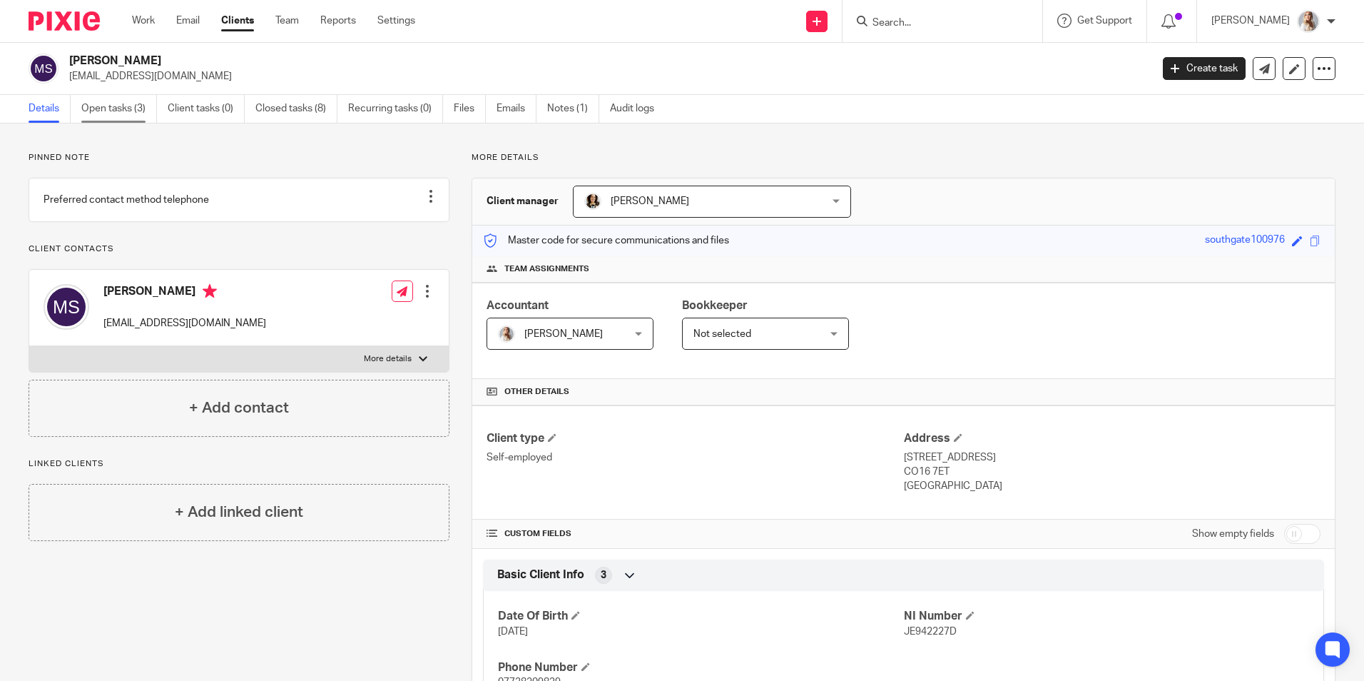
click at [116, 106] on link "Open tasks (3)" at bounding box center [119, 109] width 76 height 28
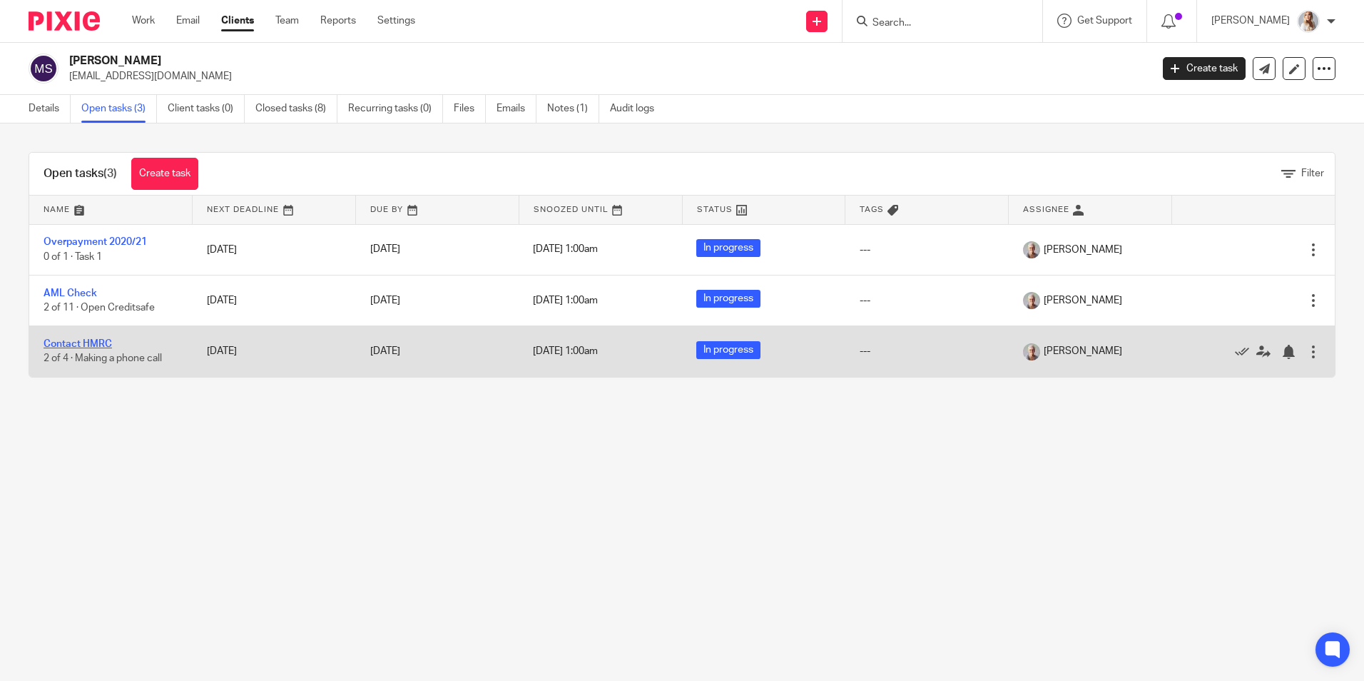
click at [86, 345] on link "Contact HMRC" at bounding box center [78, 344] width 68 height 10
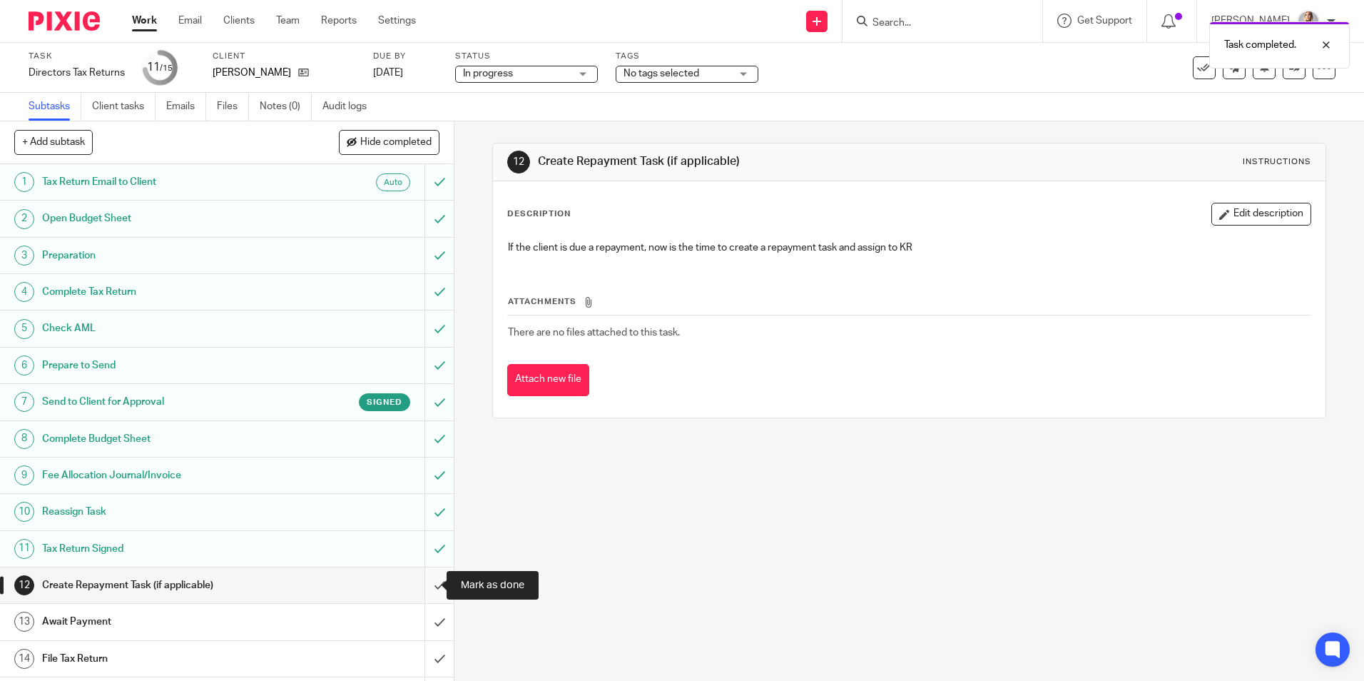
click at [424, 582] on input "submit" at bounding box center [227, 585] width 454 height 36
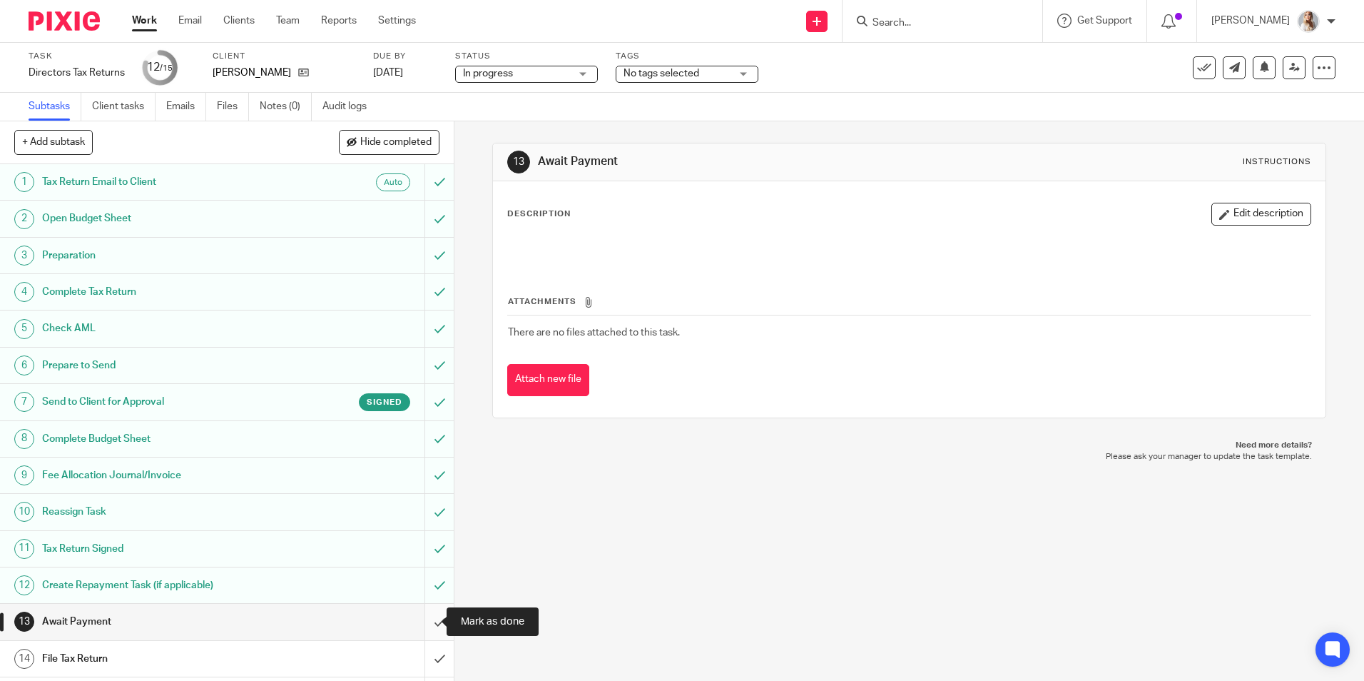
click at [426, 617] on input "submit" at bounding box center [227, 622] width 454 height 36
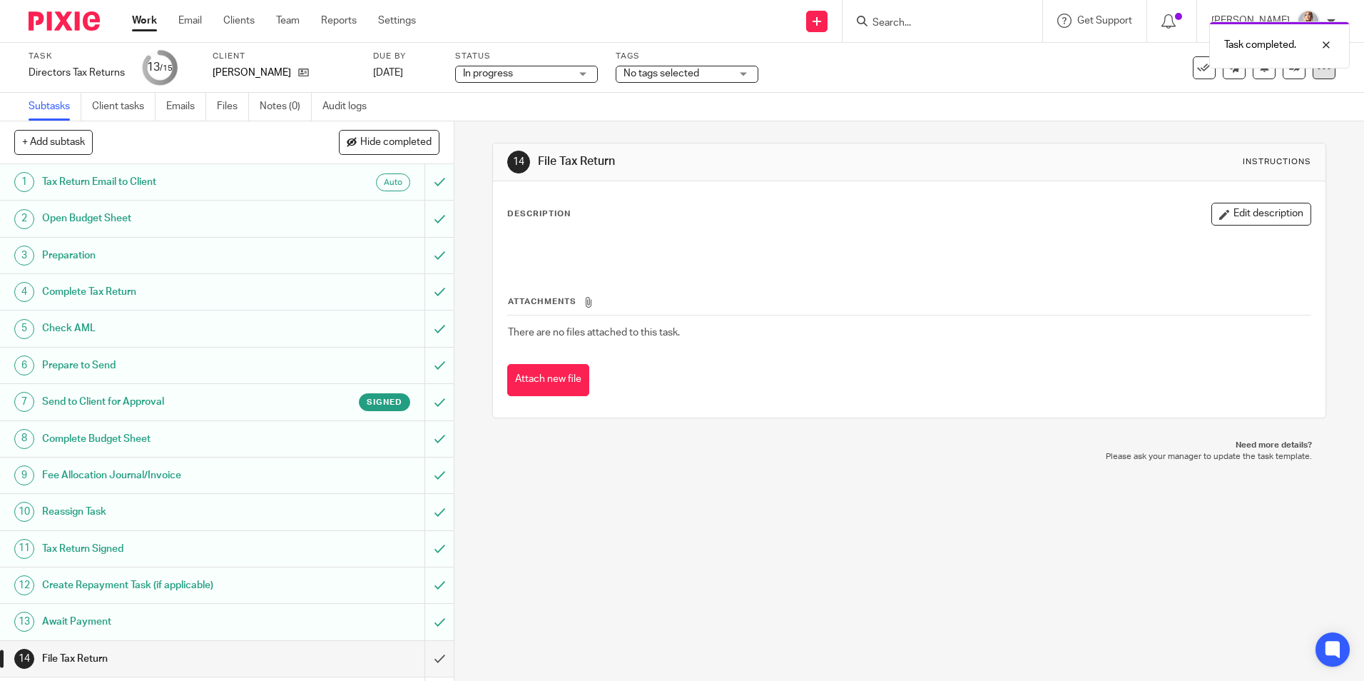
click at [1317, 73] on icon at bounding box center [1324, 68] width 14 height 14
click at [385, 136] on button "Hide completed" at bounding box center [389, 142] width 101 height 24
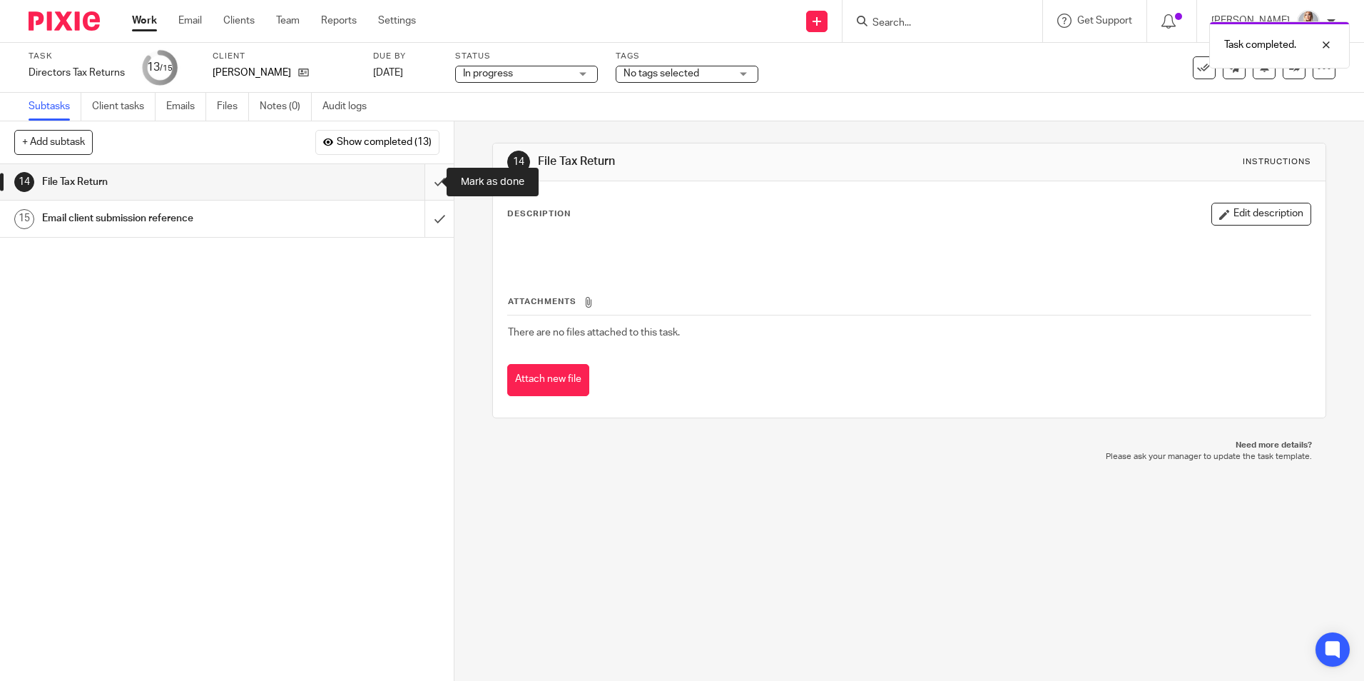
click at [432, 180] on input "submit" at bounding box center [227, 182] width 454 height 36
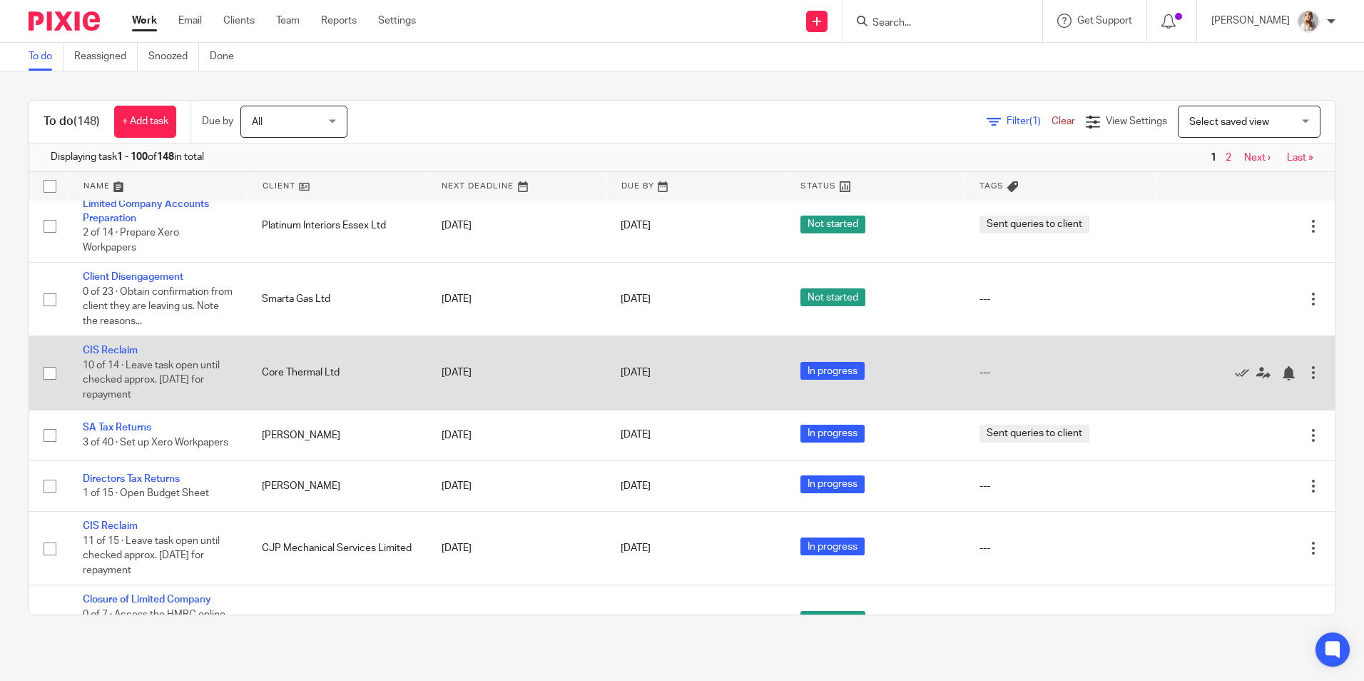
scroll to position [1141, 0]
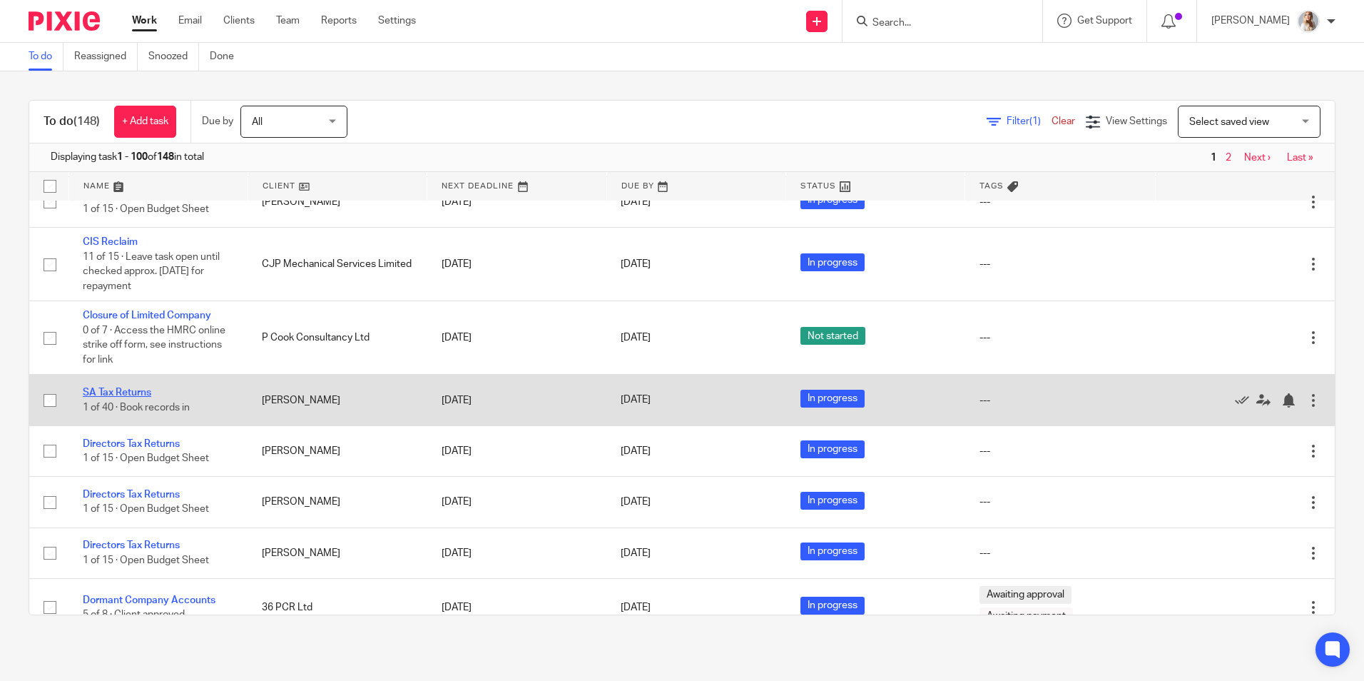
click at [122, 397] on link "SA Tax Returns" at bounding box center [117, 392] width 68 height 10
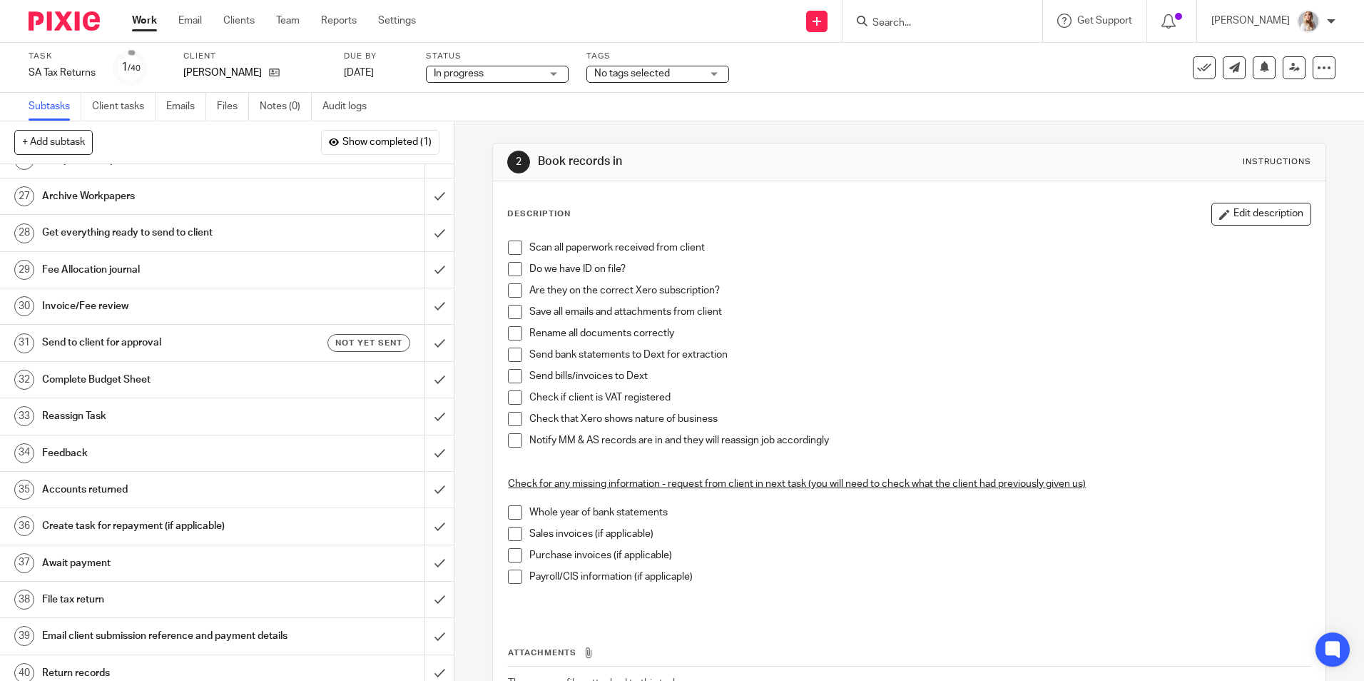
scroll to position [927, 0]
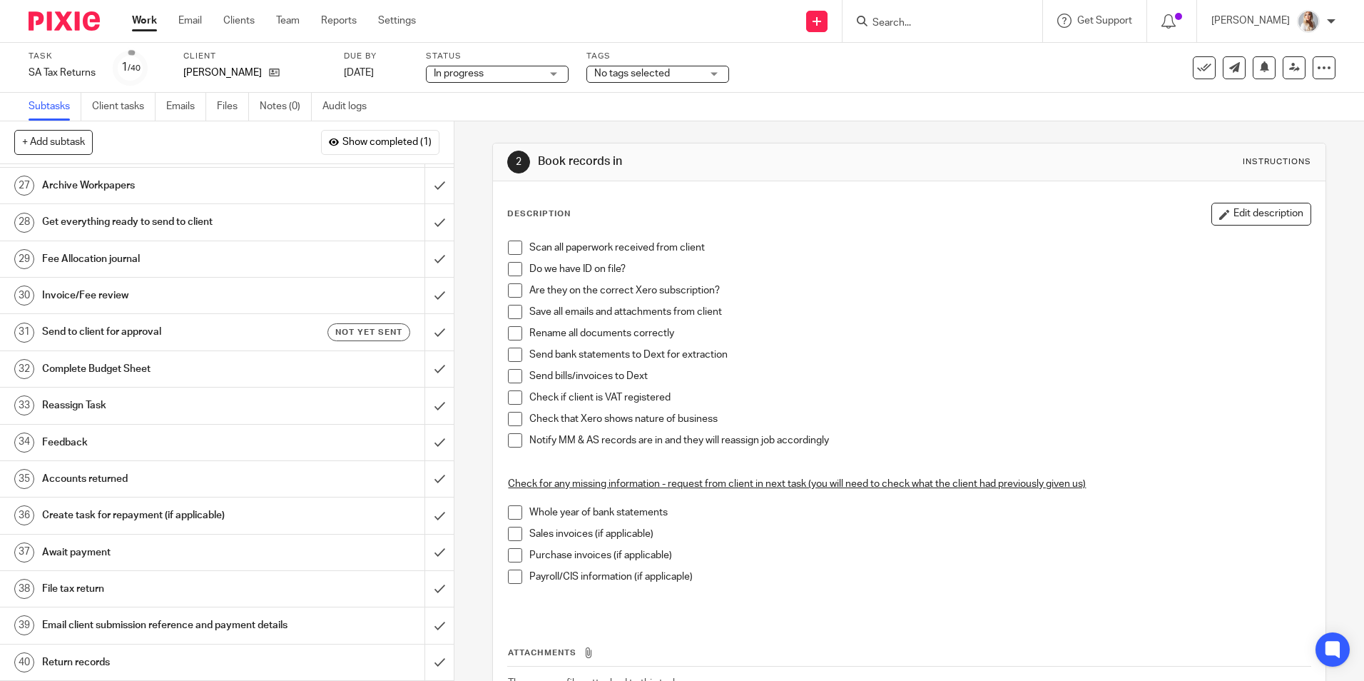
click at [305, 618] on div "Email client submission reference and payment details" at bounding box center [226, 624] width 369 height 21
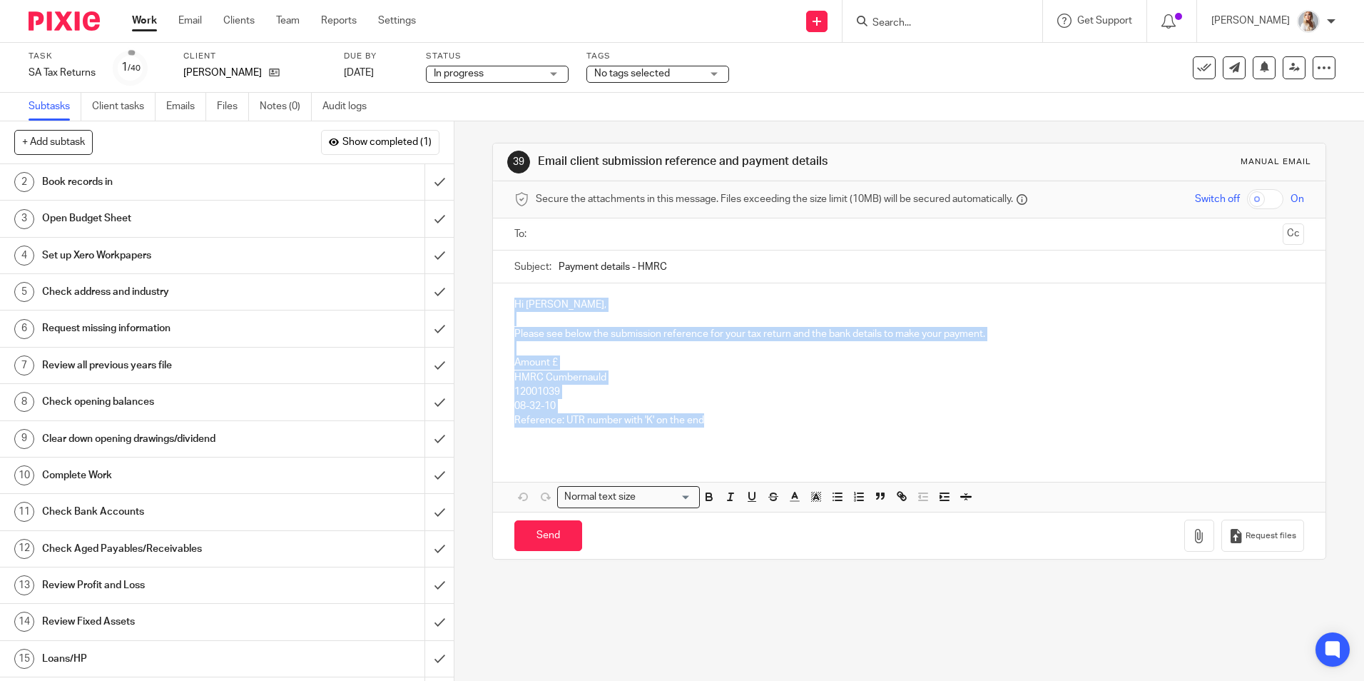
drag, startPoint x: 757, startPoint y: 426, endPoint x: 468, endPoint y: 299, distance: 315.6
click at [469, 300] on div "39 Email client submission reference and payment details Manual email Secure th…" at bounding box center [909, 400] width 910 height 559
copy div "Hi [PERSON_NAME], Please see below the submission reference for your tax return…"
click at [138, 24] on link "Work" at bounding box center [144, 21] width 25 height 14
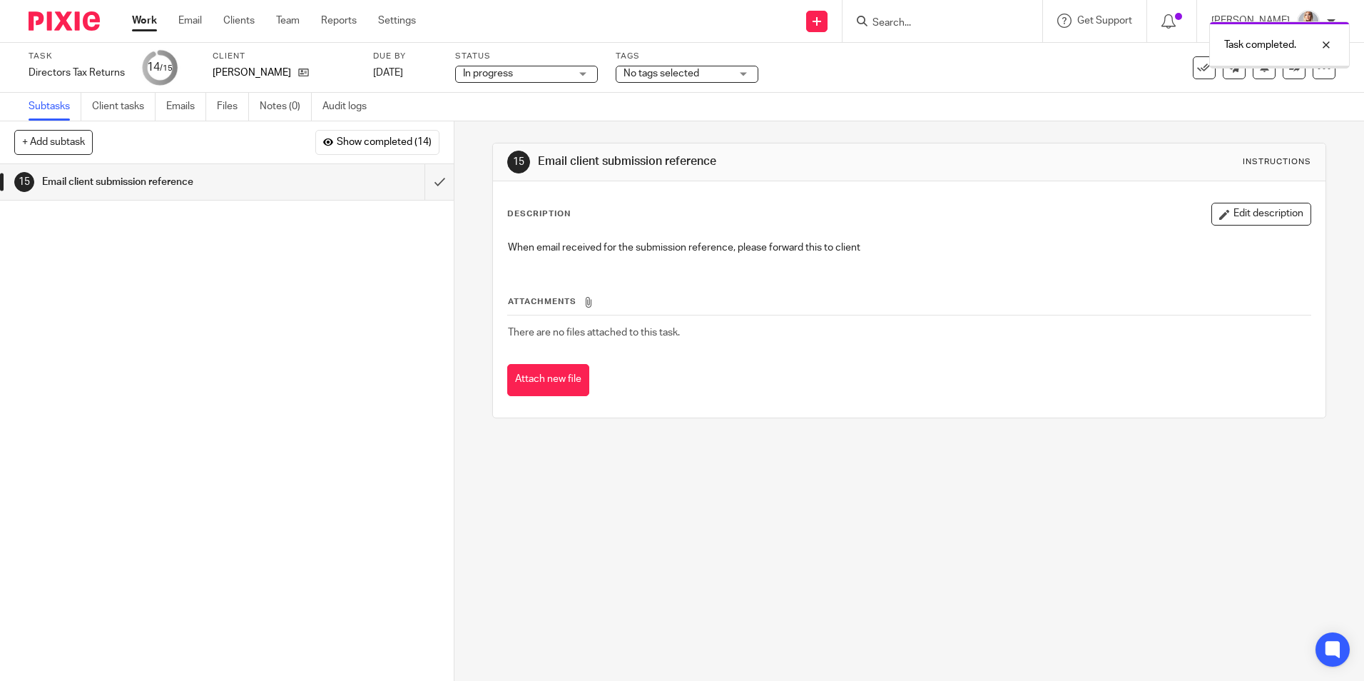
click at [1325, 74] on div "Task Directors Tax Returns Save Directors Tax Returns 14 /15 Client Jennifer Bl…" at bounding box center [682, 68] width 1364 height 50
click at [1318, 74] on icon at bounding box center [1324, 68] width 14 height 14
click at [1251, 125] on link "Advanced task editor" at bounding box center [1269, 125] width 94 height 10
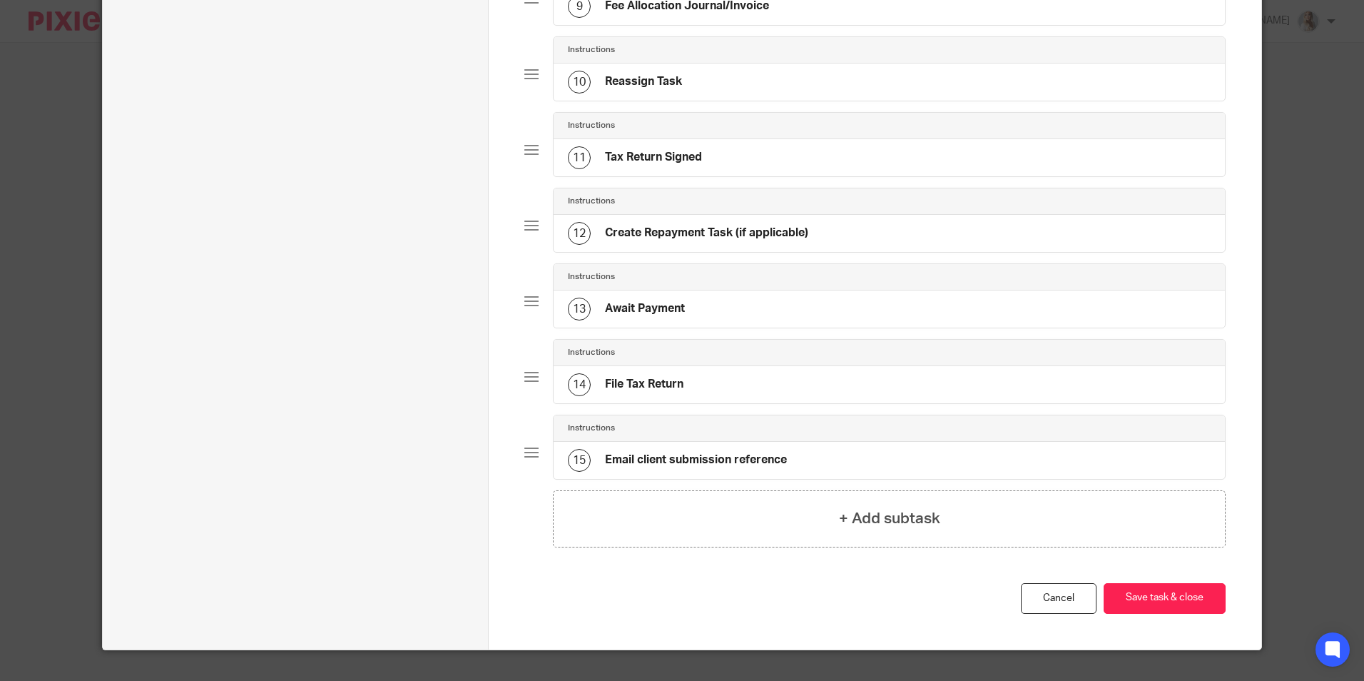
scroll to position [837, 0]
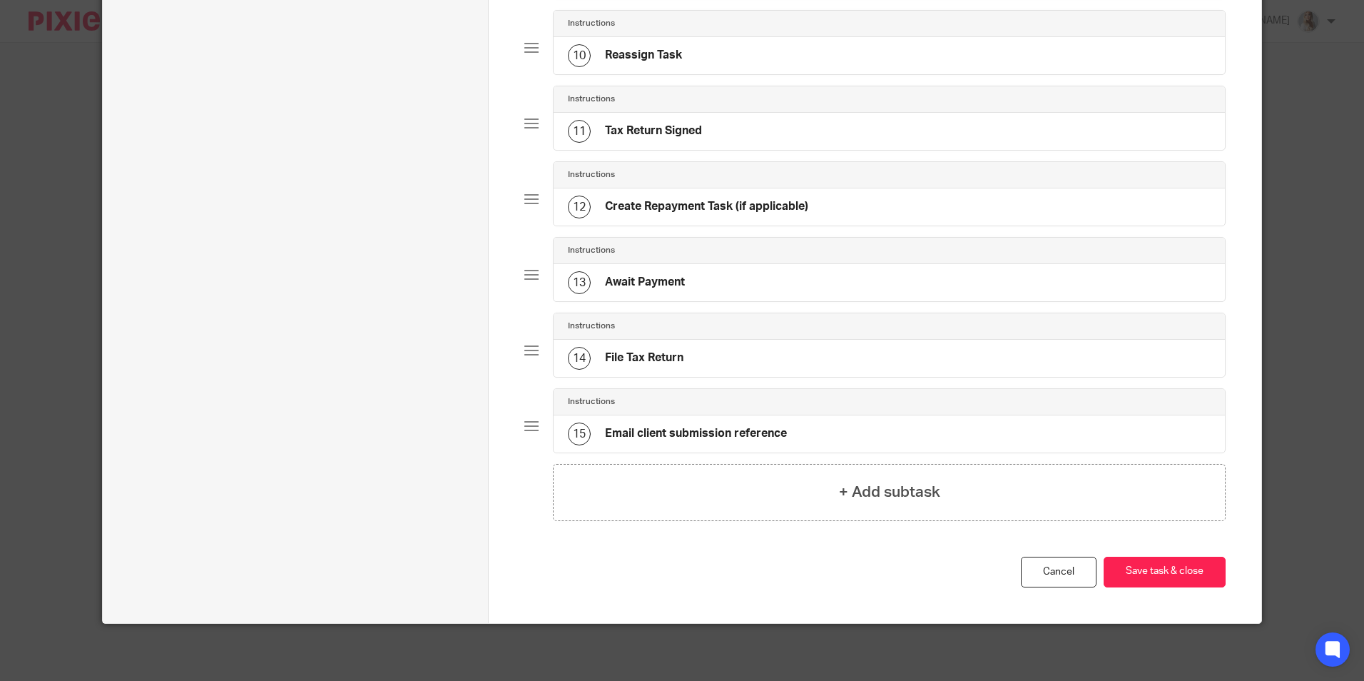
click at [644, 432] on h4 "Email client submission reference" at bounding box center [696, 433] width 182 height 15
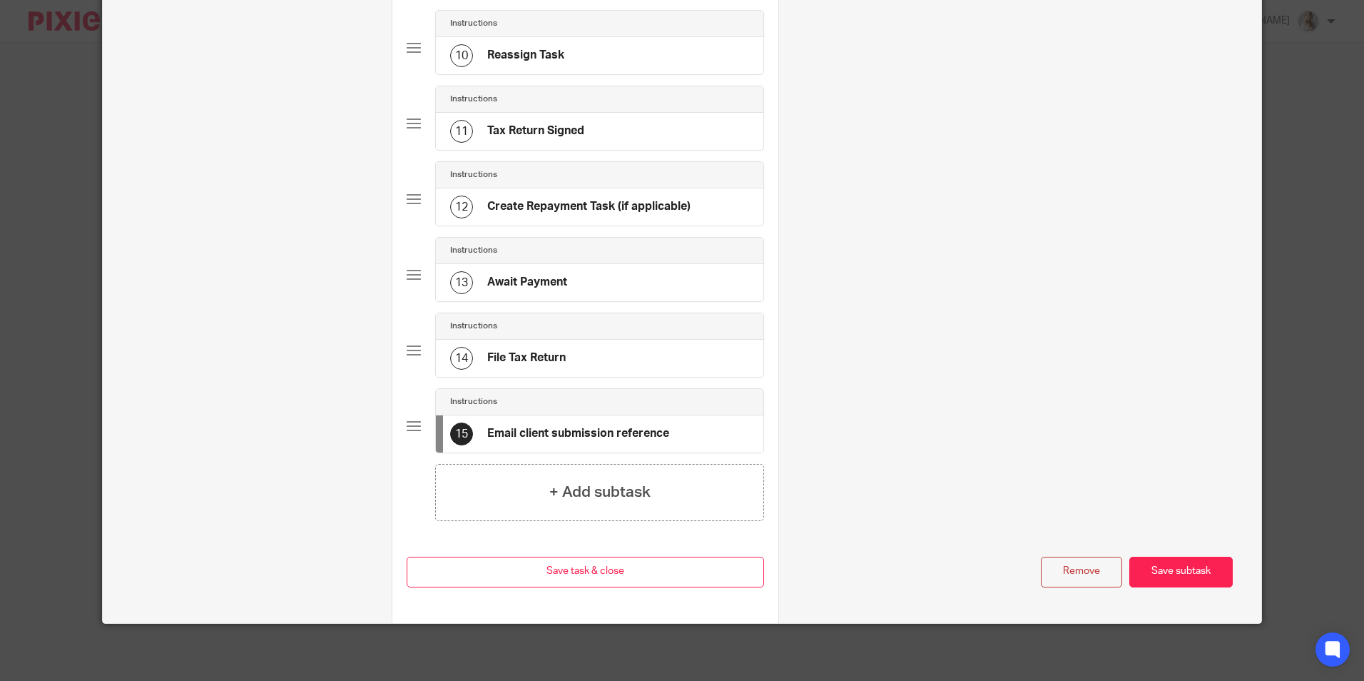
scroll to position [0, 0]
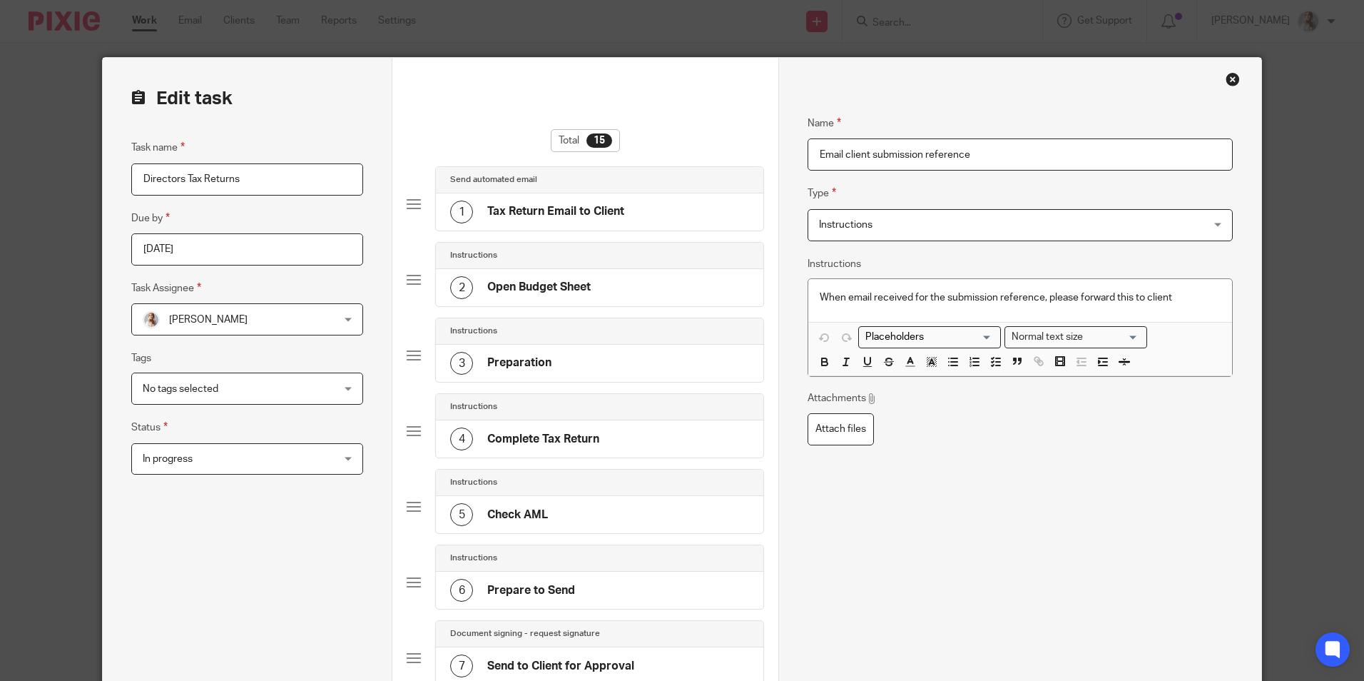
click at [872, 232] on span "Instructions" at bounding box center [984, 225] width 330 height 30
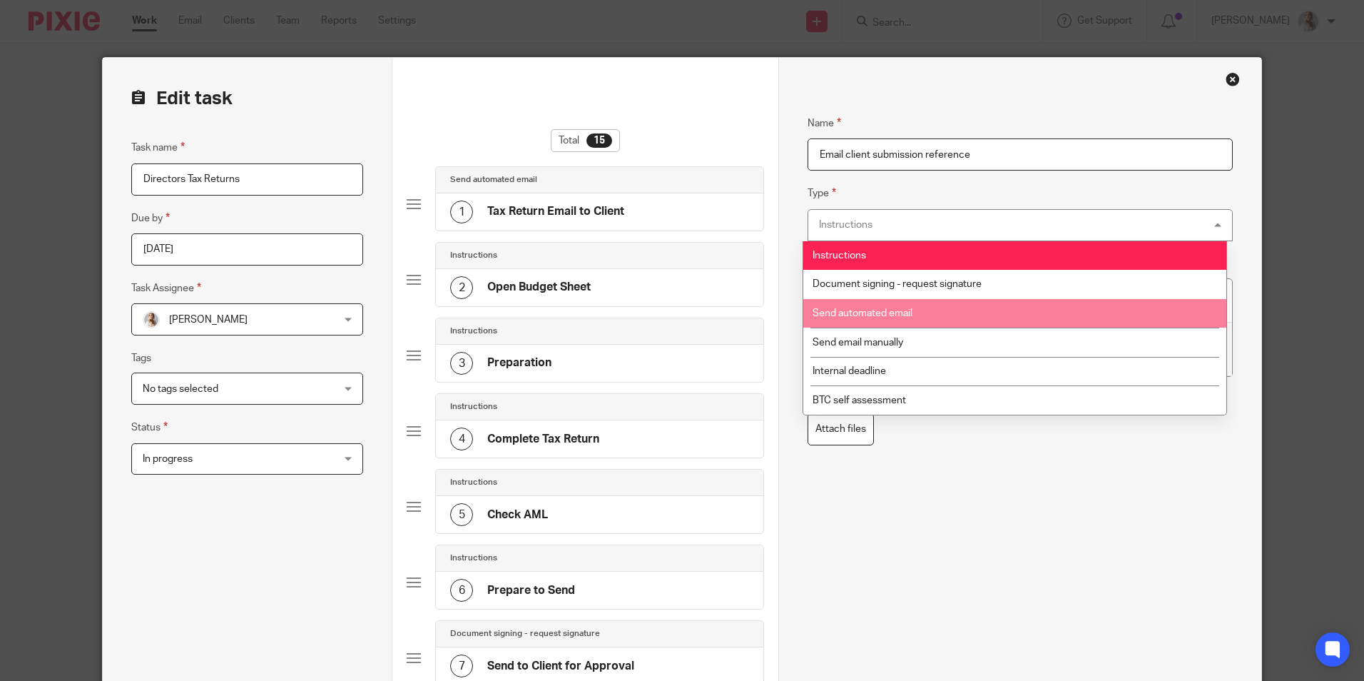
click at [865, 310] on span "Send automated email" at bounding box center [863, 313] width 100 height 10
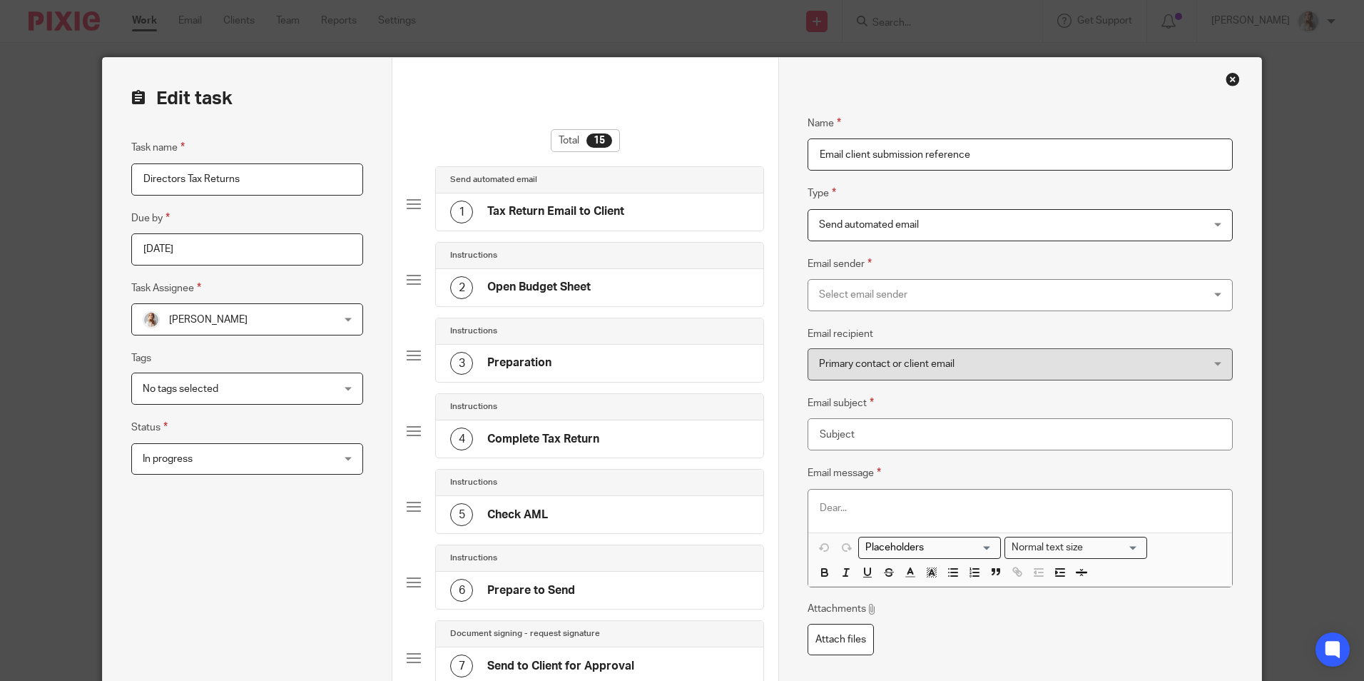
click at [849, 230] on span "Send automated email" at bounding box center [984, 225] width 330 height 30
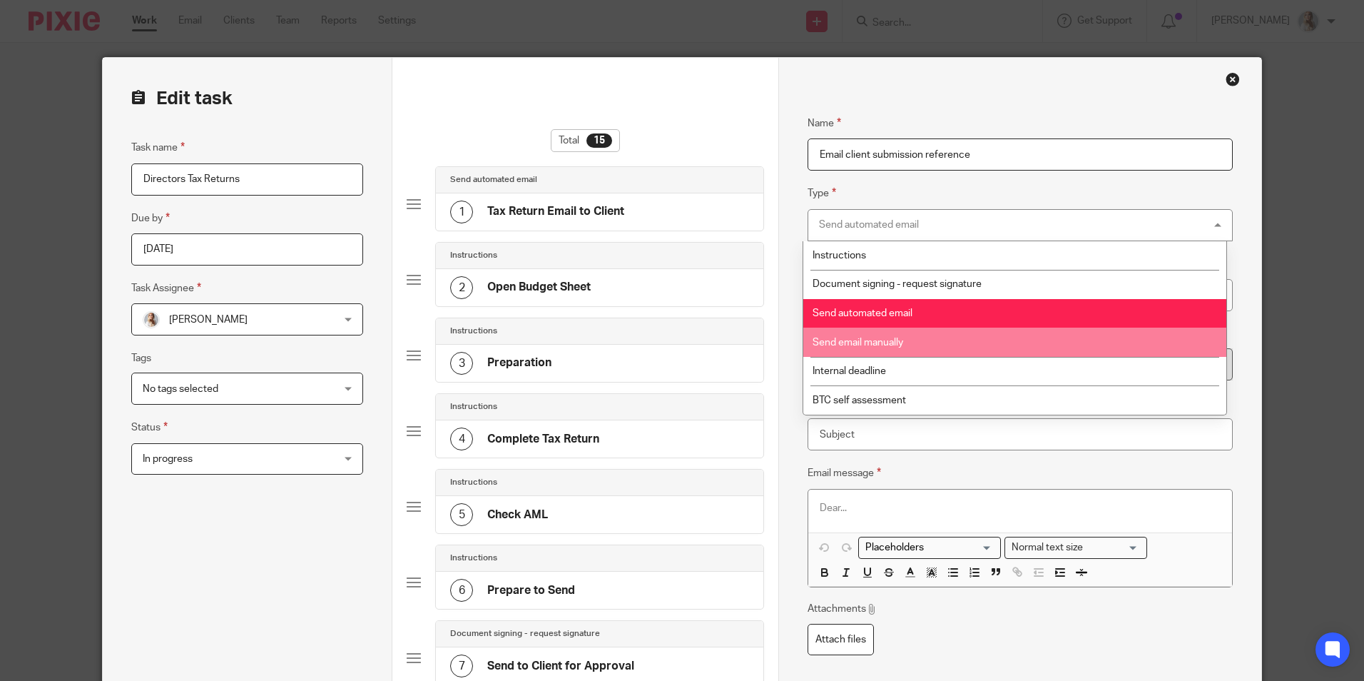
click at [857, 340] on span "Send email manually" at bounding box center [858, 342] width 91 height 10
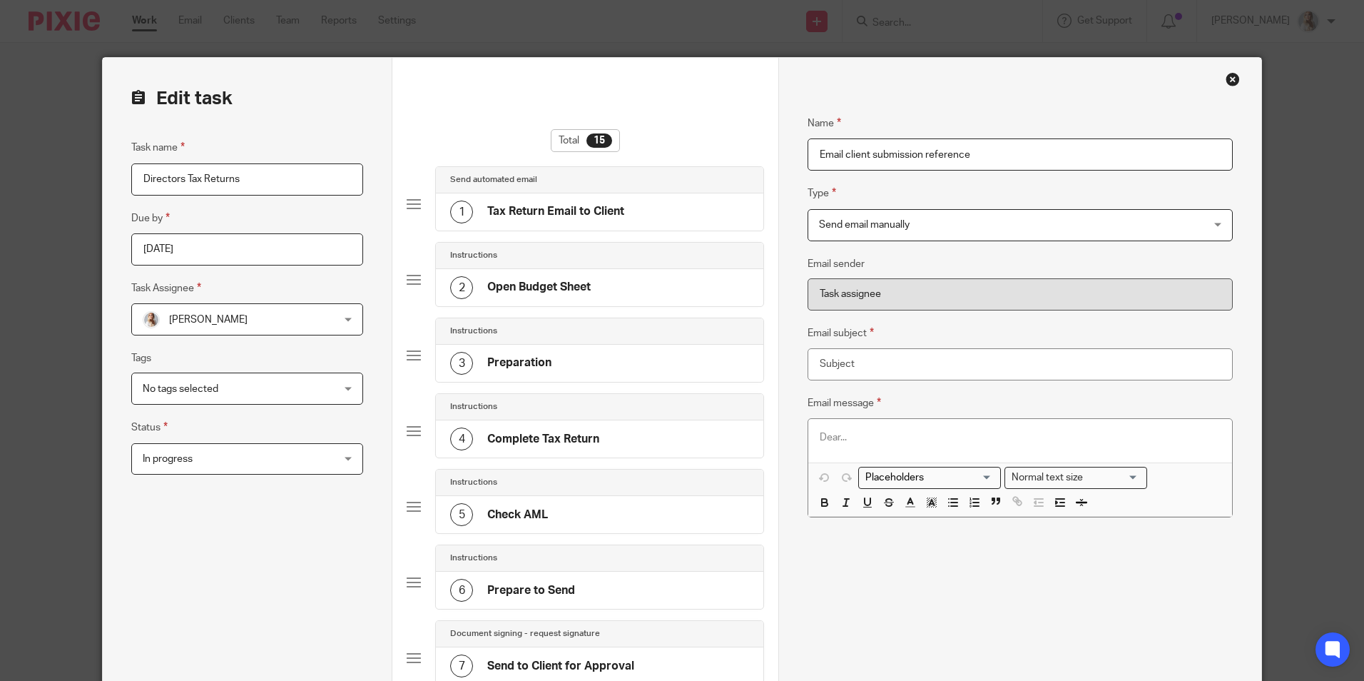
click at [879, 445] on div at bounding box center [1019, 440] width 423 height 43
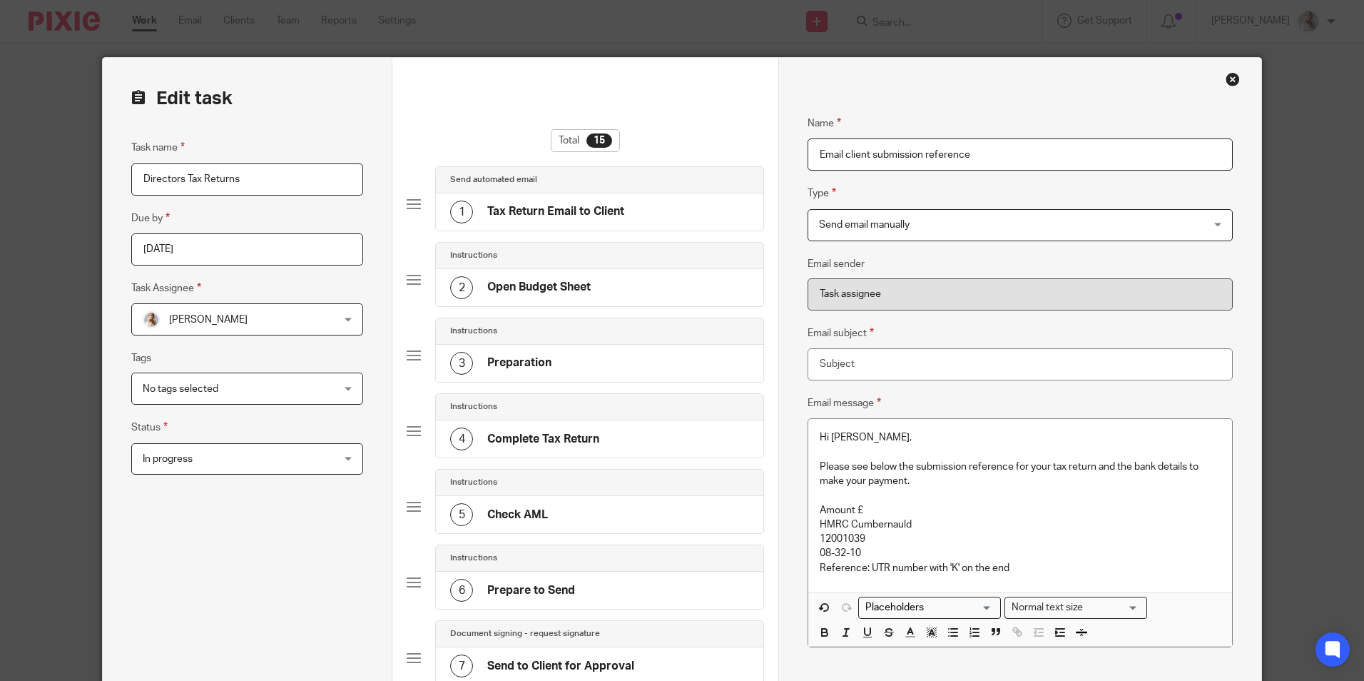
click at [847, 347] on fieldset "Email subject" at bounding box center [1020, 353] width 424 height 56
click at [852, 362] on input "Email subject" at bounding box center [1020, 364] width 424 height 32
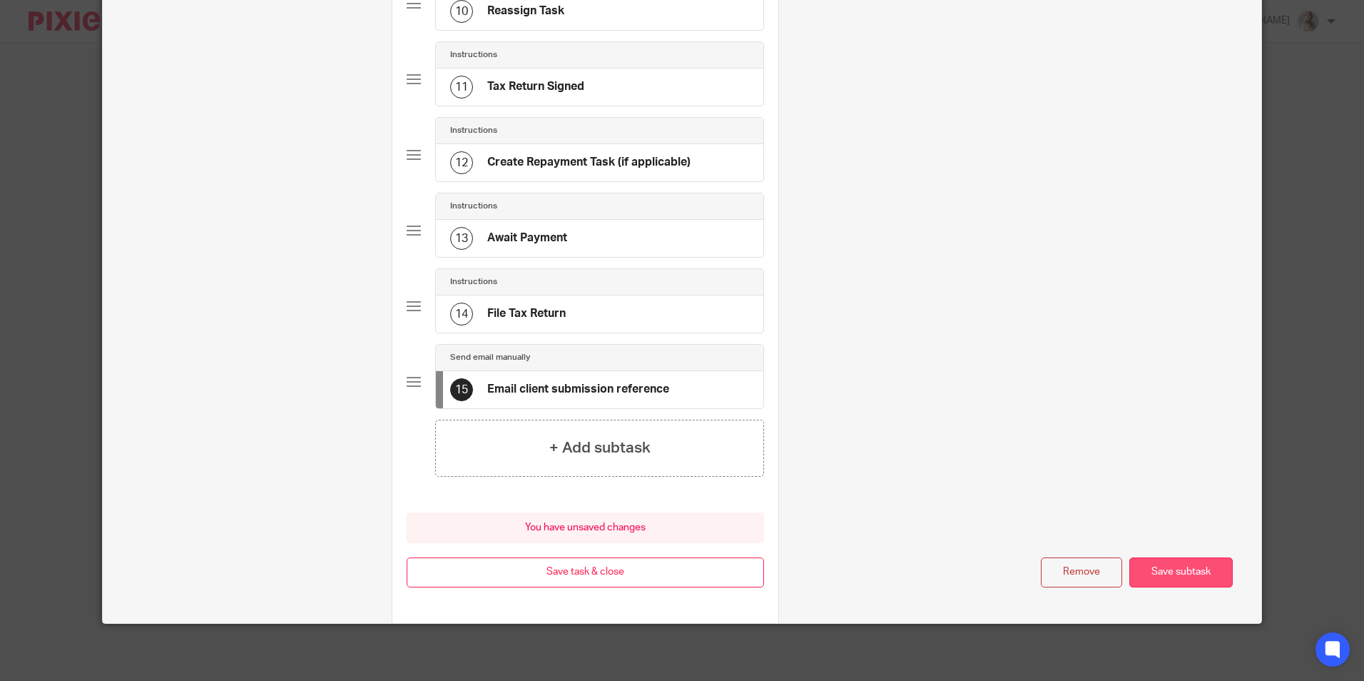
type input "HMRC - Payment details"
drag, startPoint x: 1144, startPoint y: 571, endPoint x: 1154, endPoint y: 567, distance: 10.9
click at [1154, 567] on button "Save subtask" at bounding box center [1180, 572] width 103 height 31
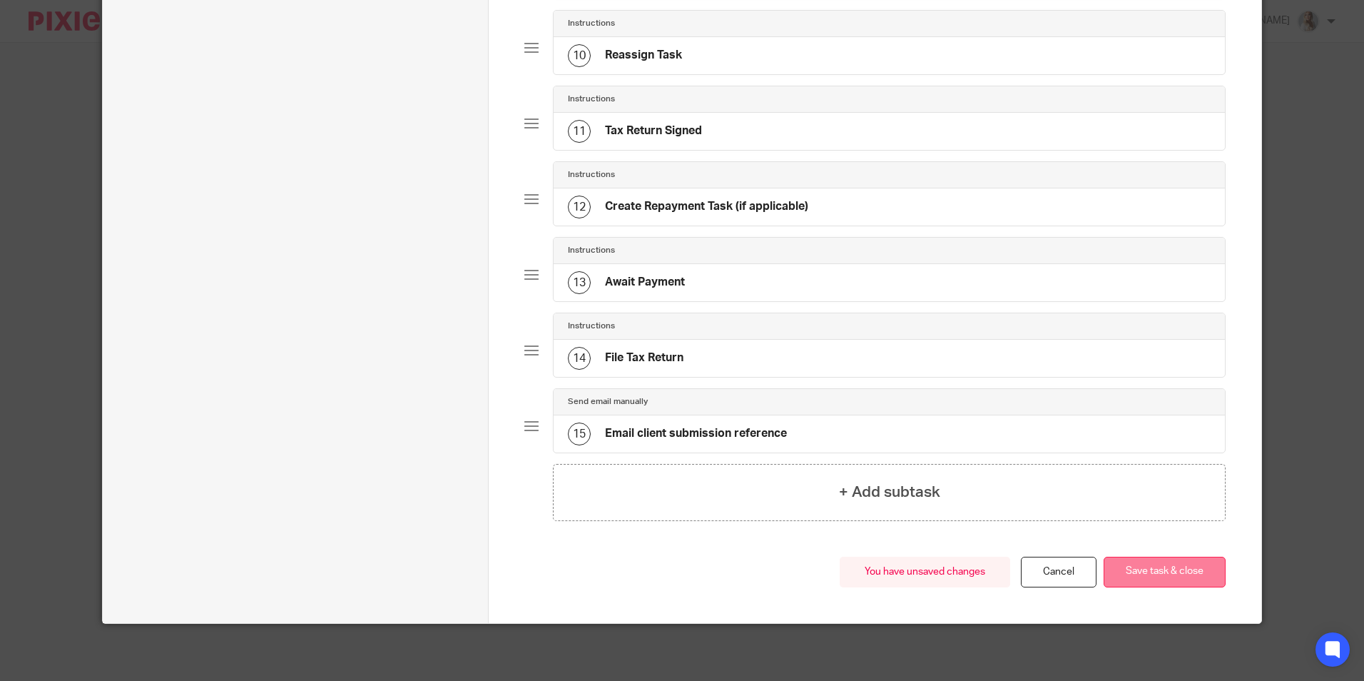
scroll to position [837, 0]
click at [1154, 567] on button "Save task & close" at bounding box center [1165, 571] width 122 height 31
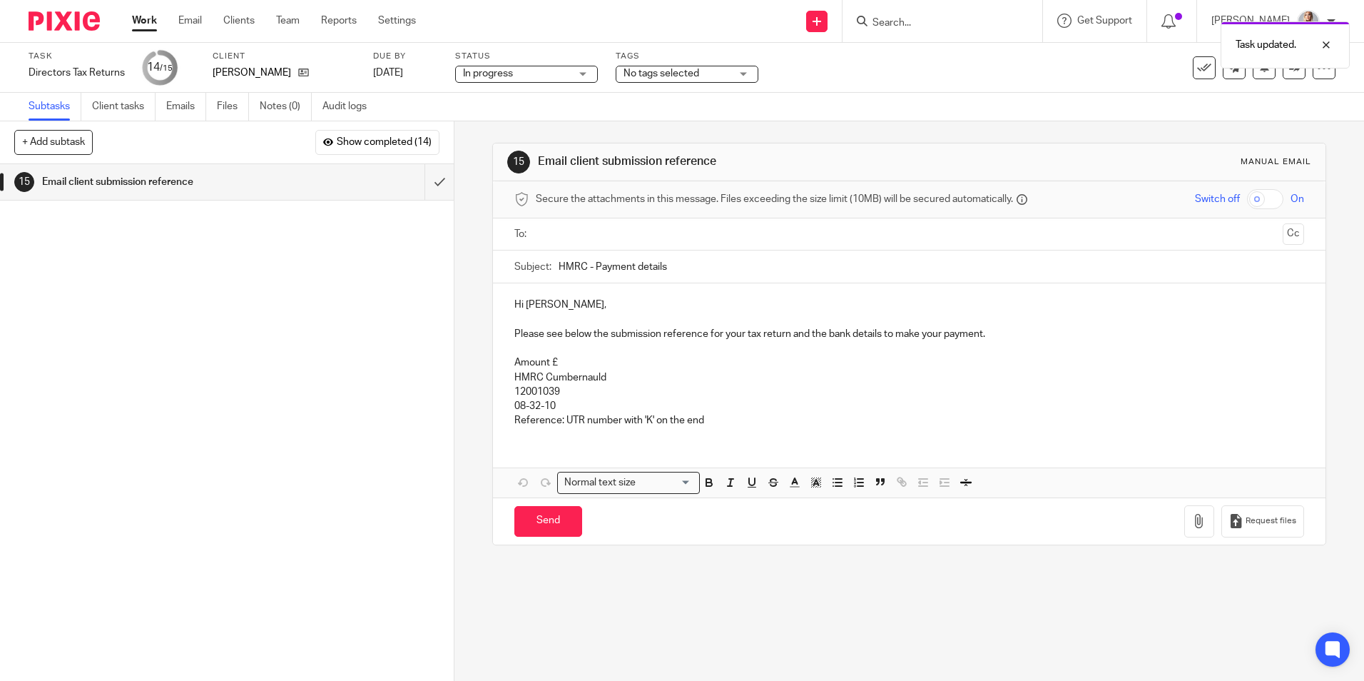
click at [577, 239] on input "text" at bounding box center [908, 234] width 735 height 16
click at [564, 304] on p "Hi Stuart," at bounding box center [908, 307] width 789 height 14
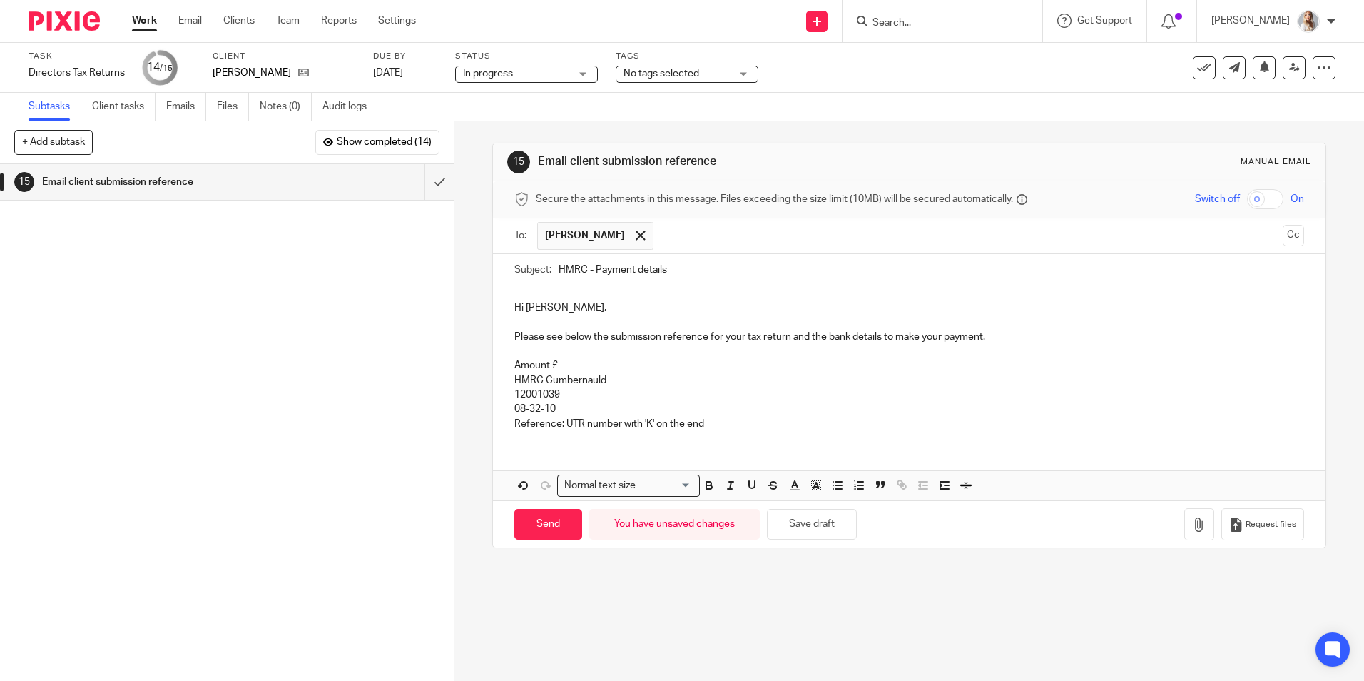
click at [564, 360] on p "Amount £" at bounding box center [908, 365] width 789 height 14
click at [606, 373] on p "HMRC Cumbernauld" at bounding box center [908, 380] width 789 height 14
click at [597, 365] on p "Amount £2,395.40" at bounding box center [908, 365] width 789 height 14
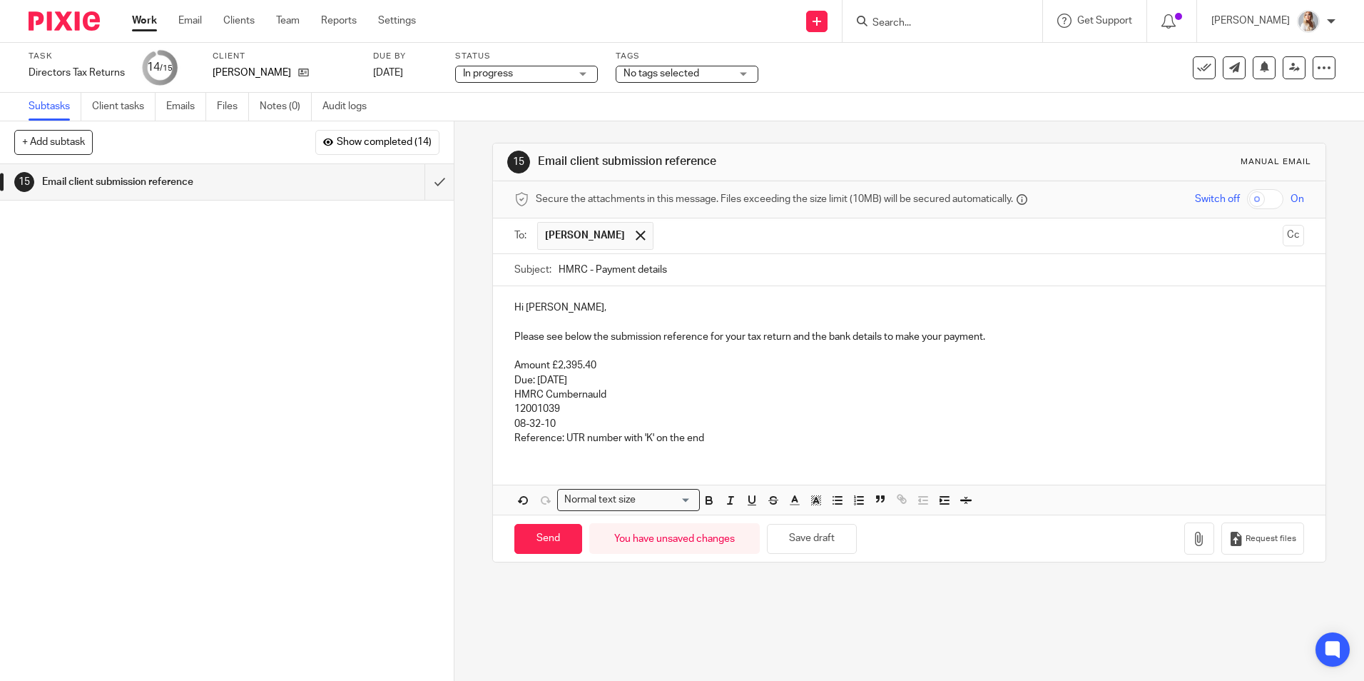
click at [717, 443] on p "Reference: UTR number with 'K' on the end" at bounding box center [908, 438] width 789 height 14
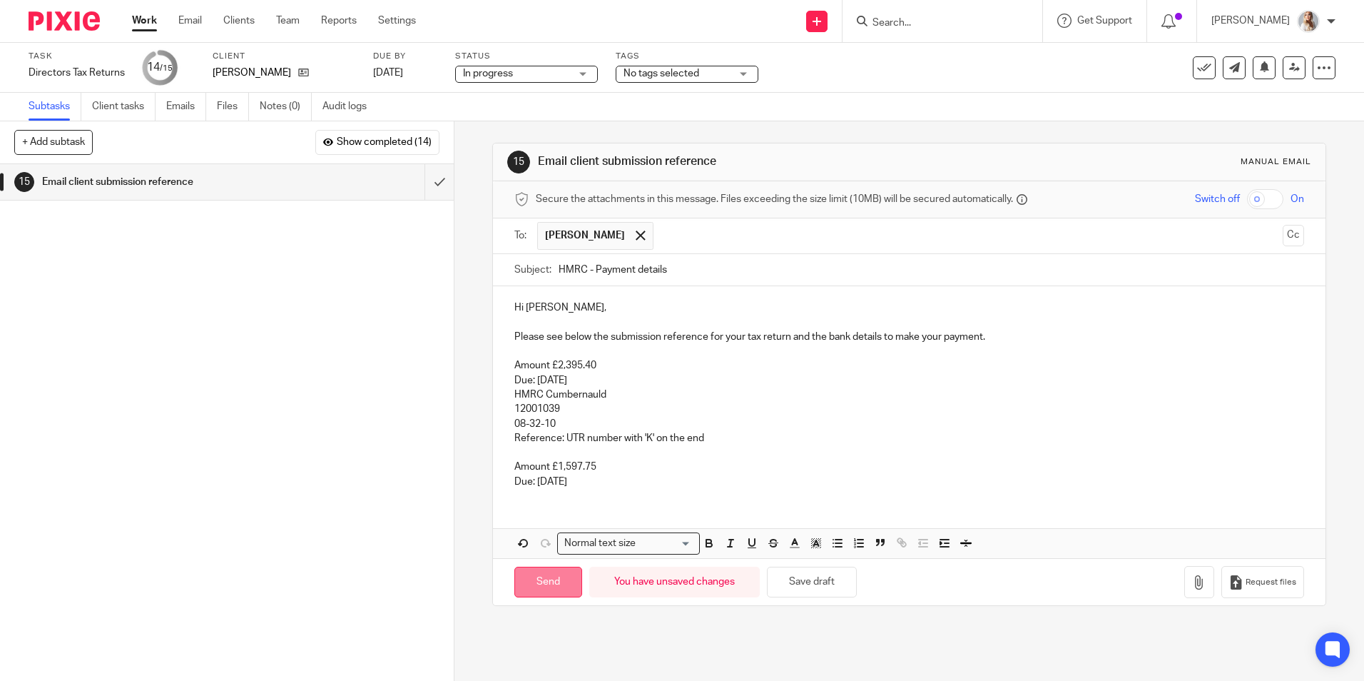
click at [535, 576] on input "Send" at bounding box center [548, 581] width 68 height 31
type input "Sent"
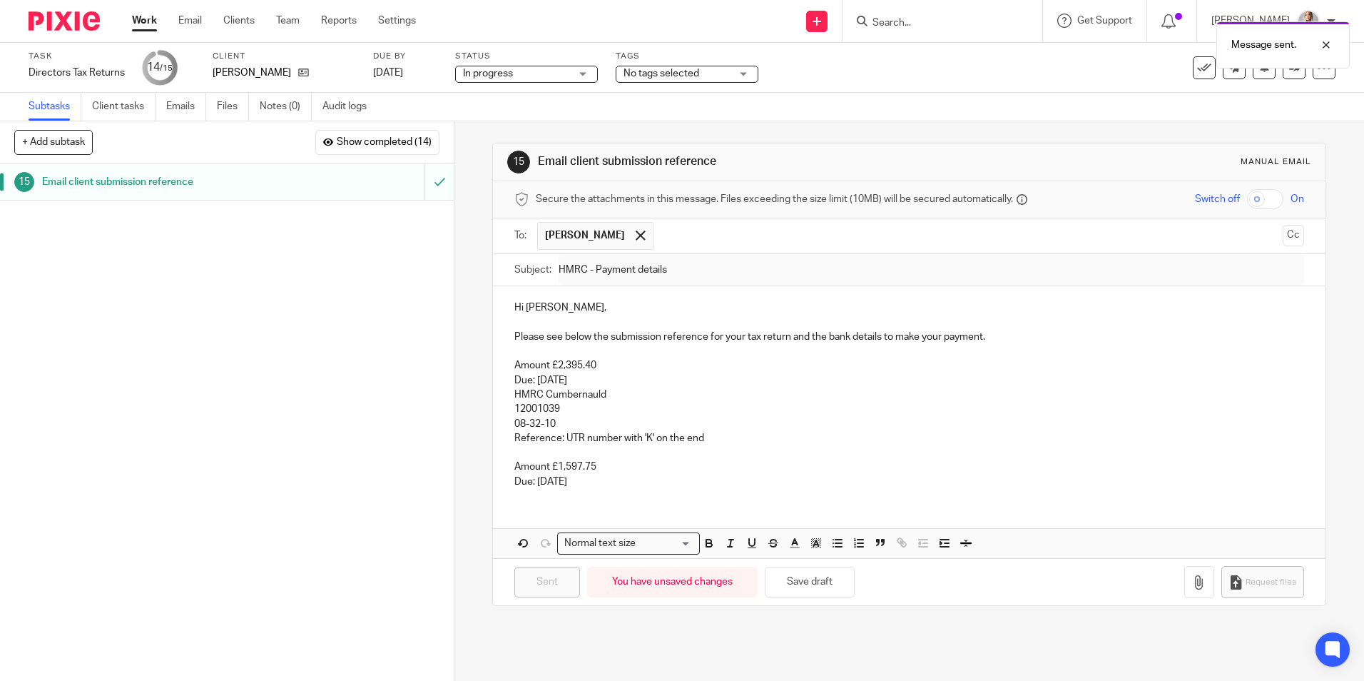
click at [1186, 67] on div "Message sent." at bounding box center [1016, 41] width 668 height 54
click at [1197, 71] on icon at bounding box center [1204, 68] width 14 height 14
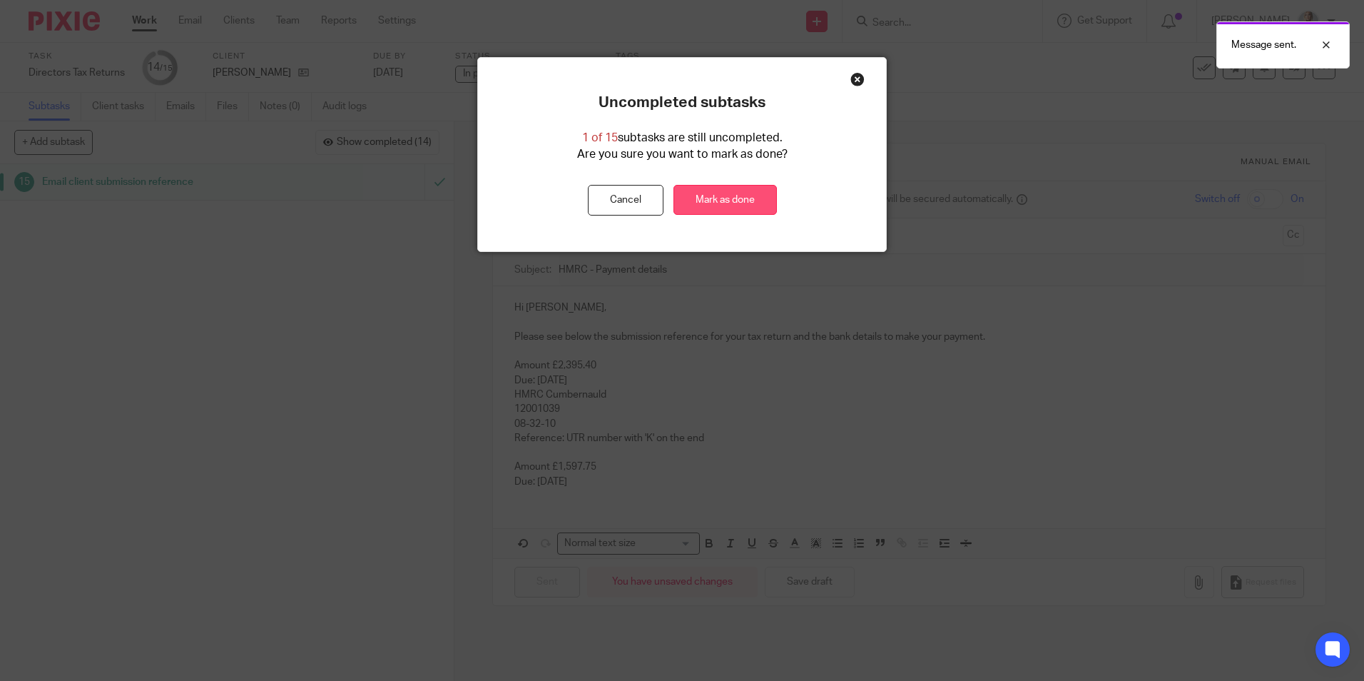
click at [708, 203] on link "Mark as done" at bounding box center [724, 200] width 103 height 31
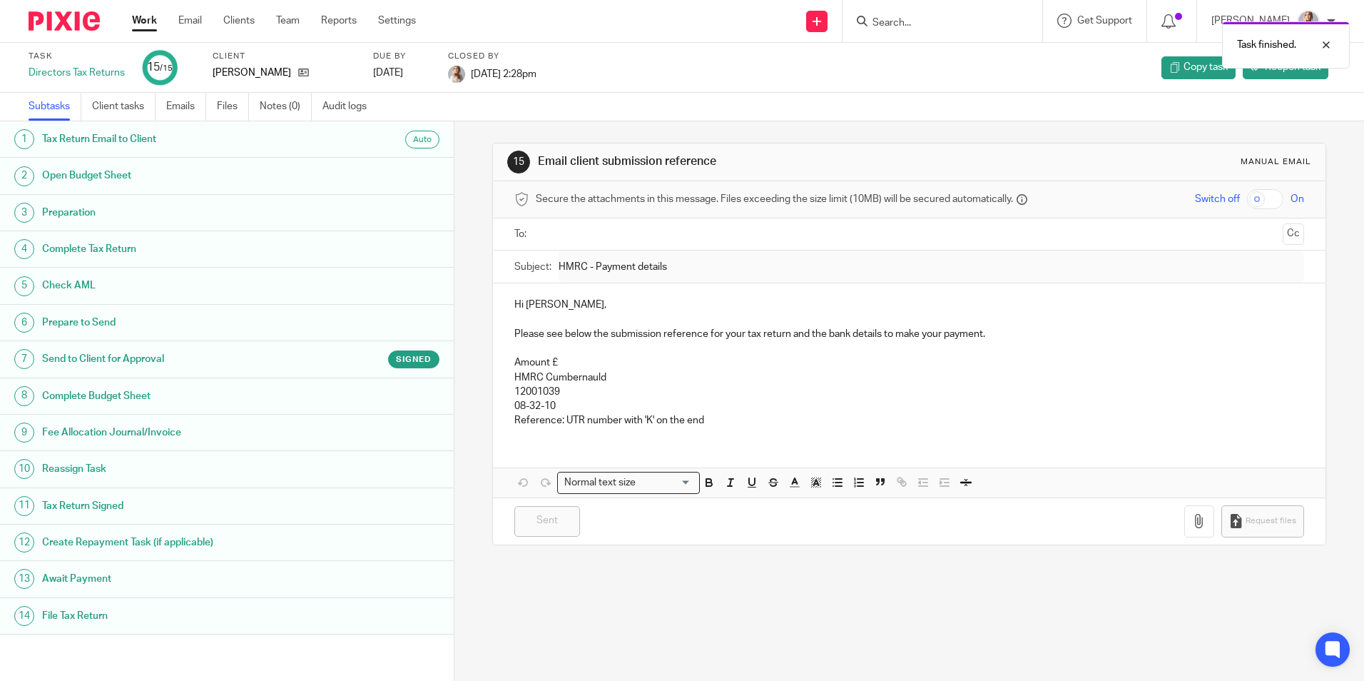
click at [133, 30] on div "Work Email Clients Team Reports Settings Work Email Clients Team Reports Settin…" at bounding box center [278, 21] width 320 height 42
click at [138, 26] on link "Work" at bounding box center [144, 21] width 25 height 14
